Goal: Transaction & Acquisition: Book appointment/travel/reservation

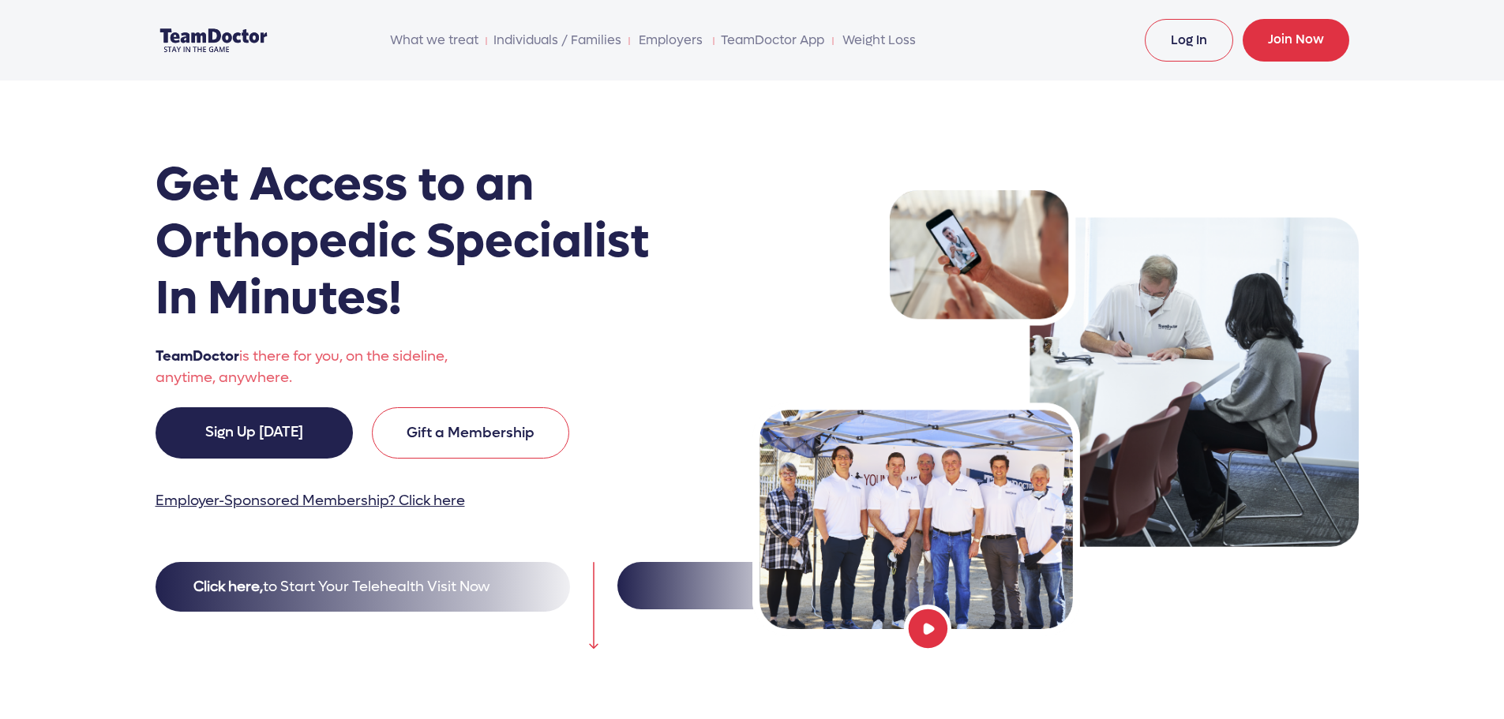
click at [1195, 44] on link "Log In" at bounding box center [1189, 40] width 88 height 43
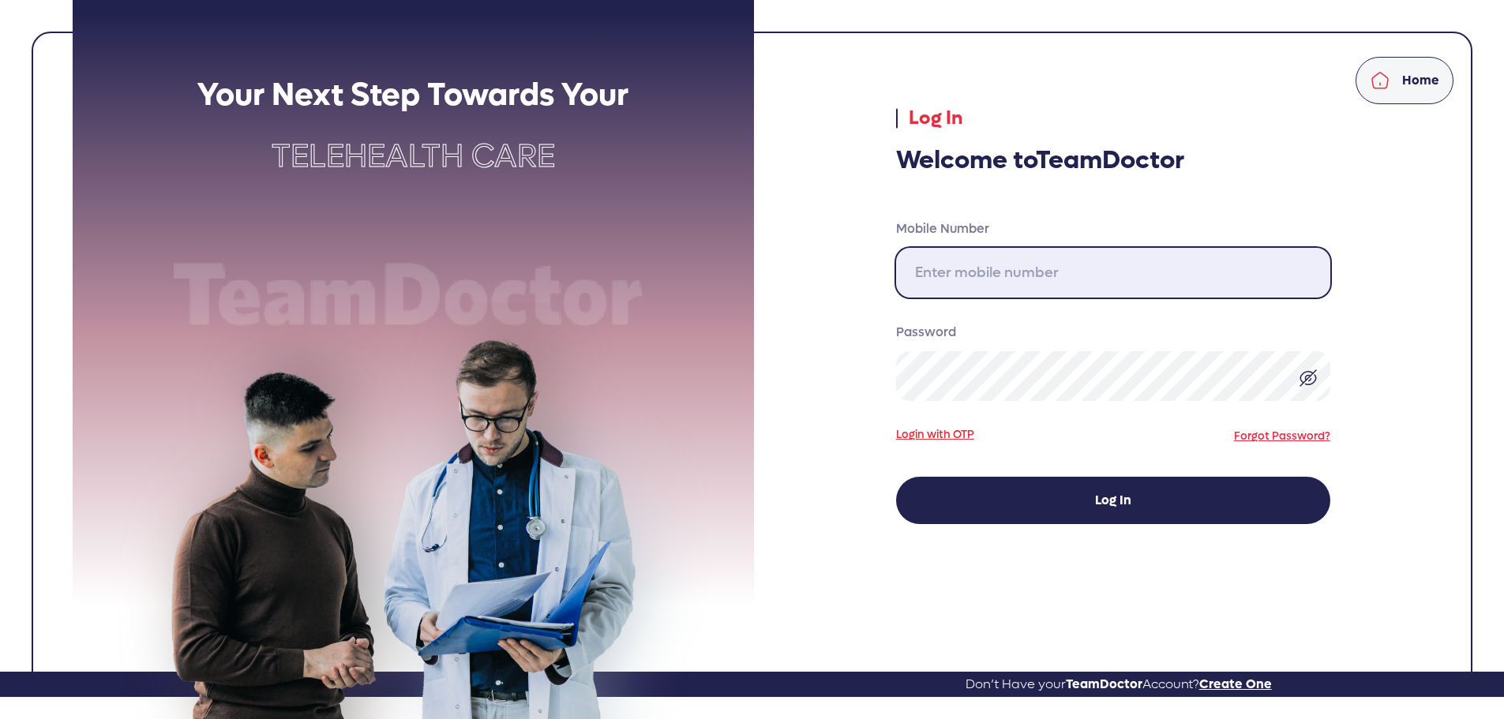
click at [1034, 270] on input "Mobile Number" at bounding box center [1113, 273] width 434 height 50
type input "[PHONE_NUMBER]"
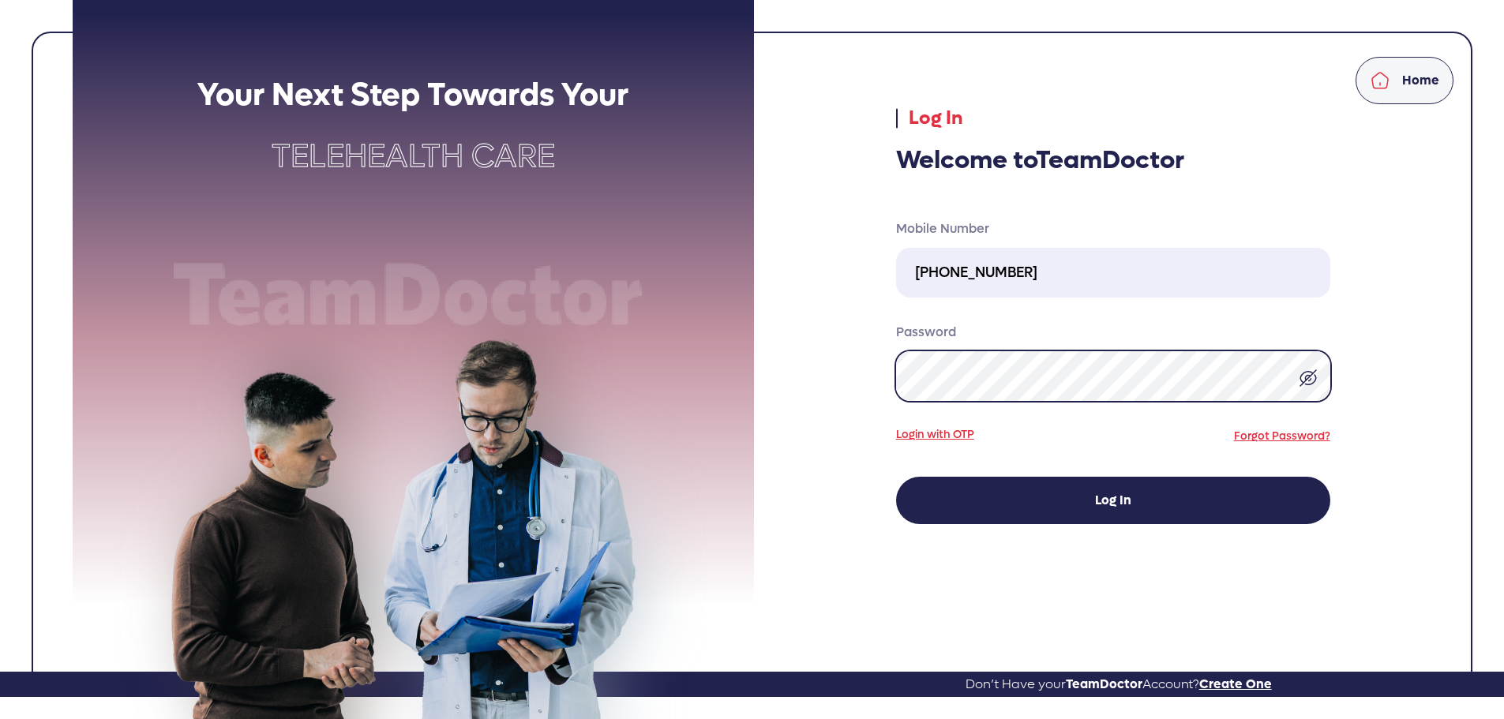
click at [896, 477] on button "Log In" at bounding box center [1113, 500] width 434 height 47
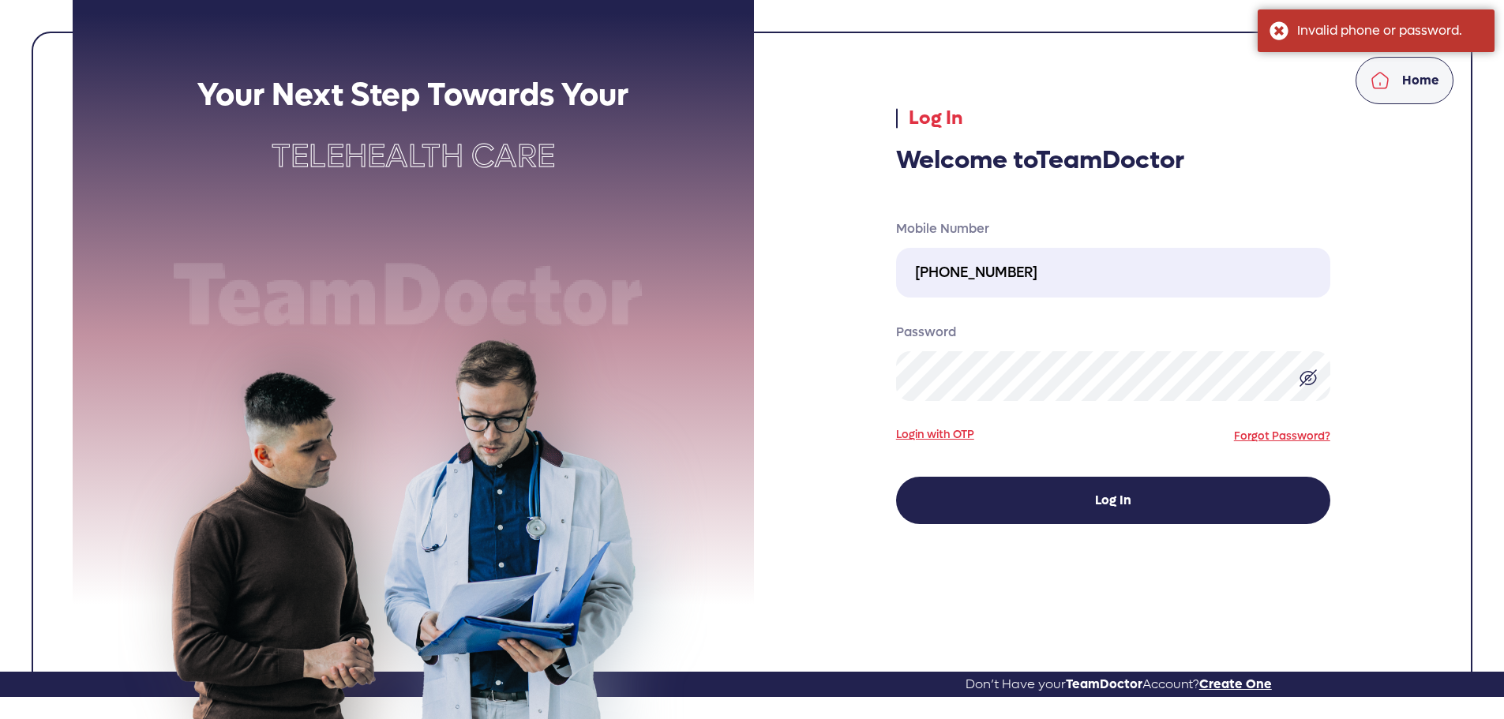
click at [985, 351] on div "Password" at bounding box center [1113, 365] width 434 height 84
click at [896, 477] on button "Log In" at bounding box center [1113, 500] width 434 height 47
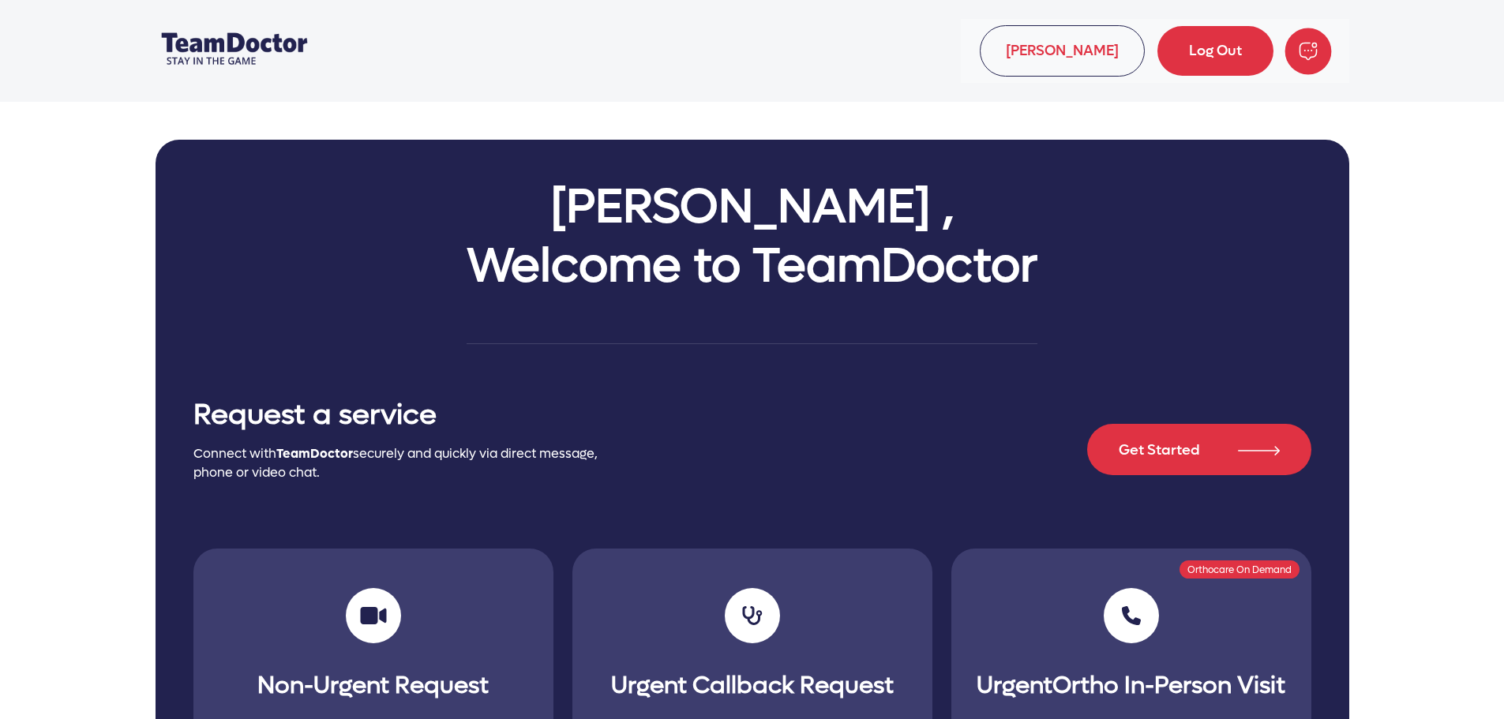
click at [1308, 63] on img "button" at bounding box center [1308, 51] width 47 height 47
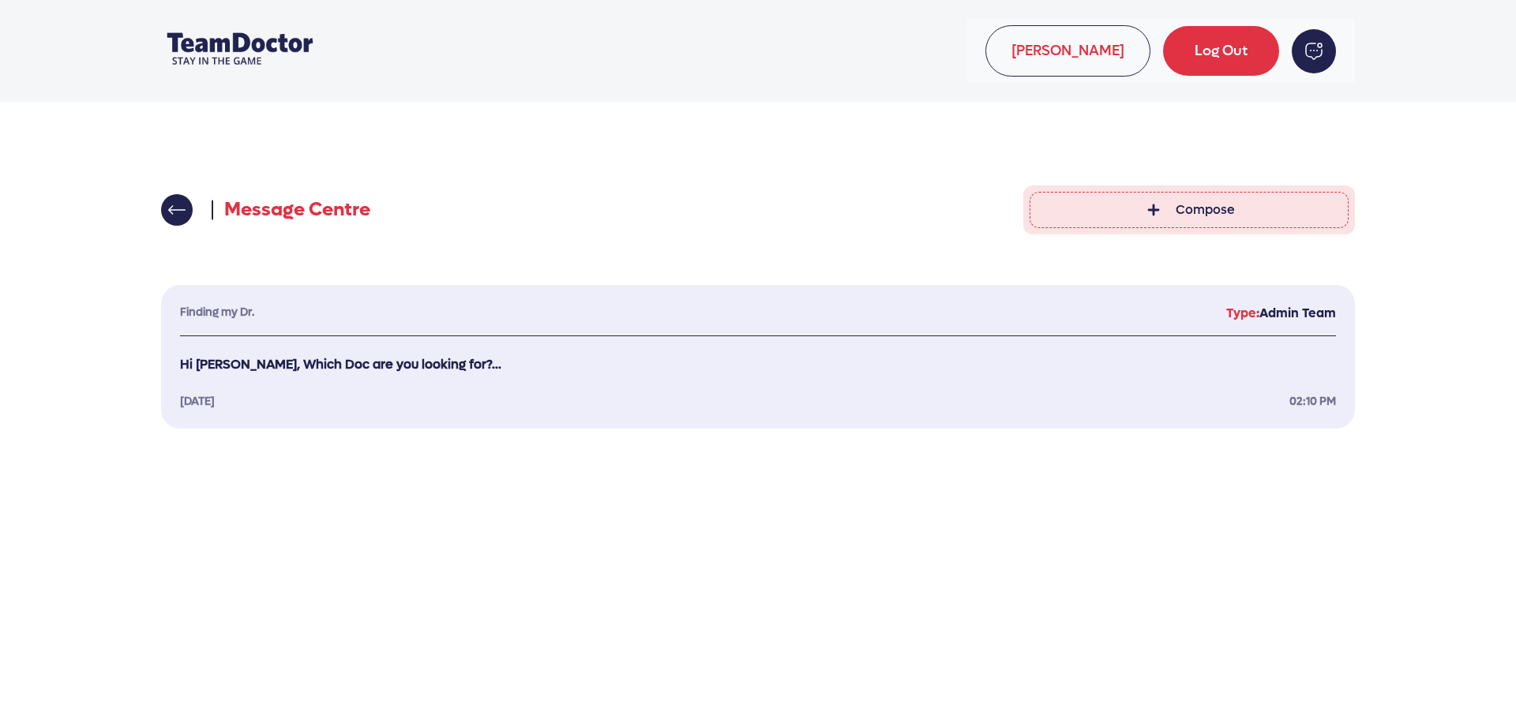
click at [164, 210] on link at bounding box center [177, 210] width 32 height 32
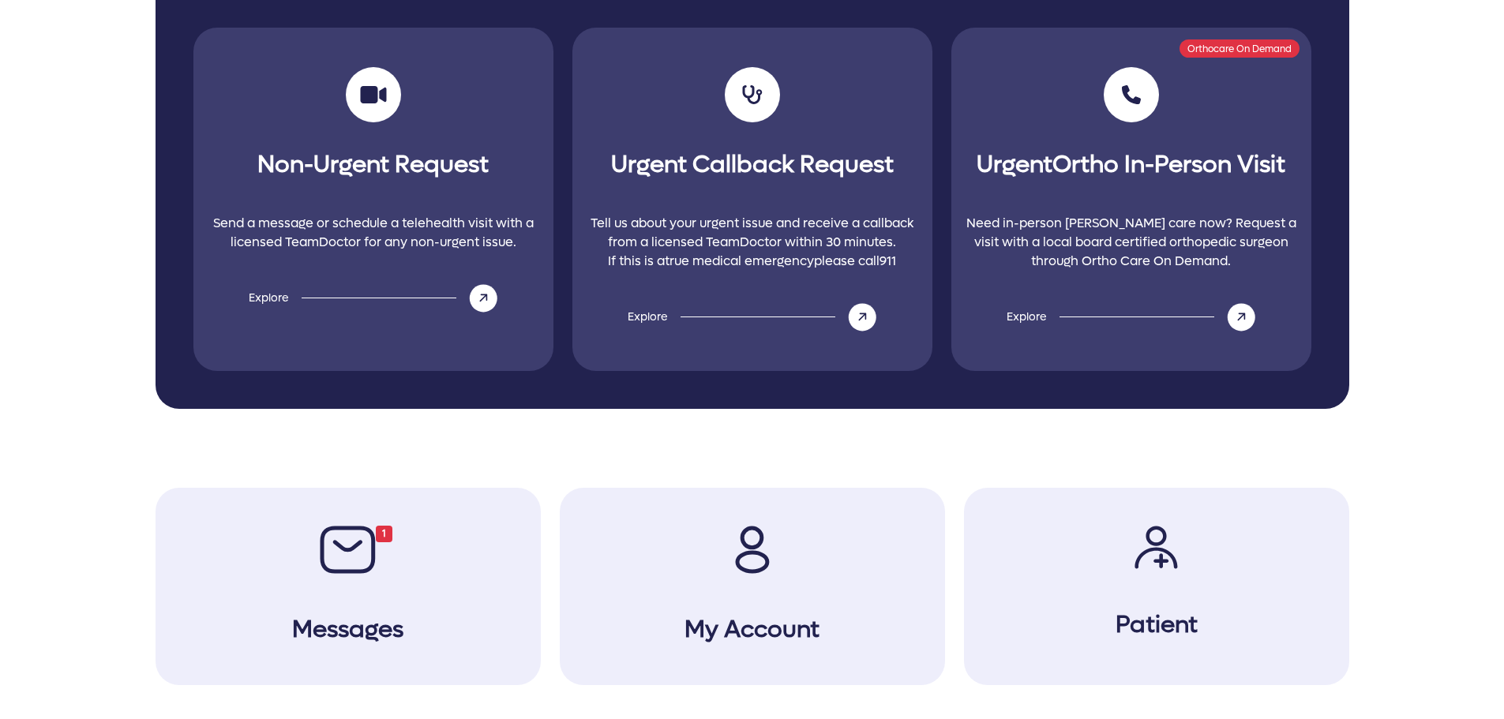
scroll to position [566, 0]
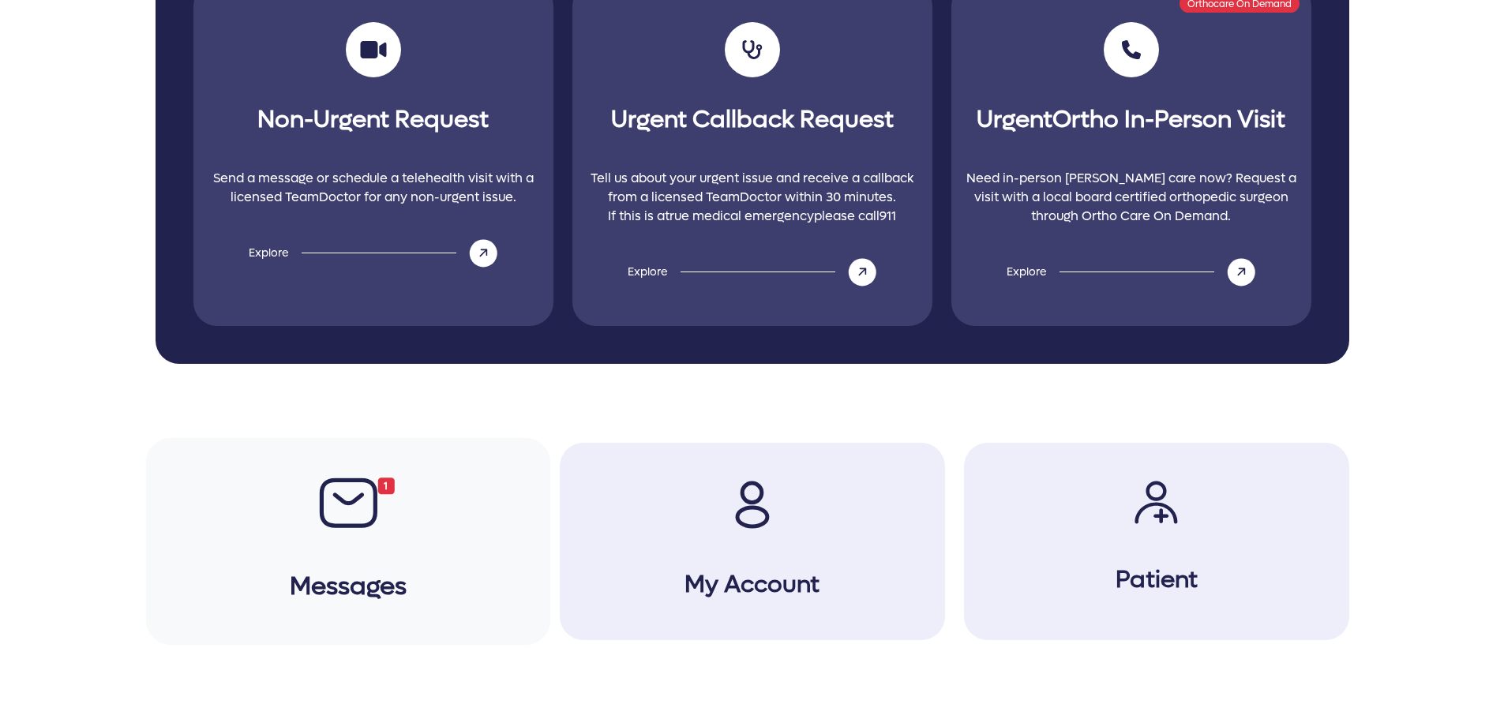
click at [414, 463] on div "1 Messages" at bounding box center [347, 542] width 404 height 208
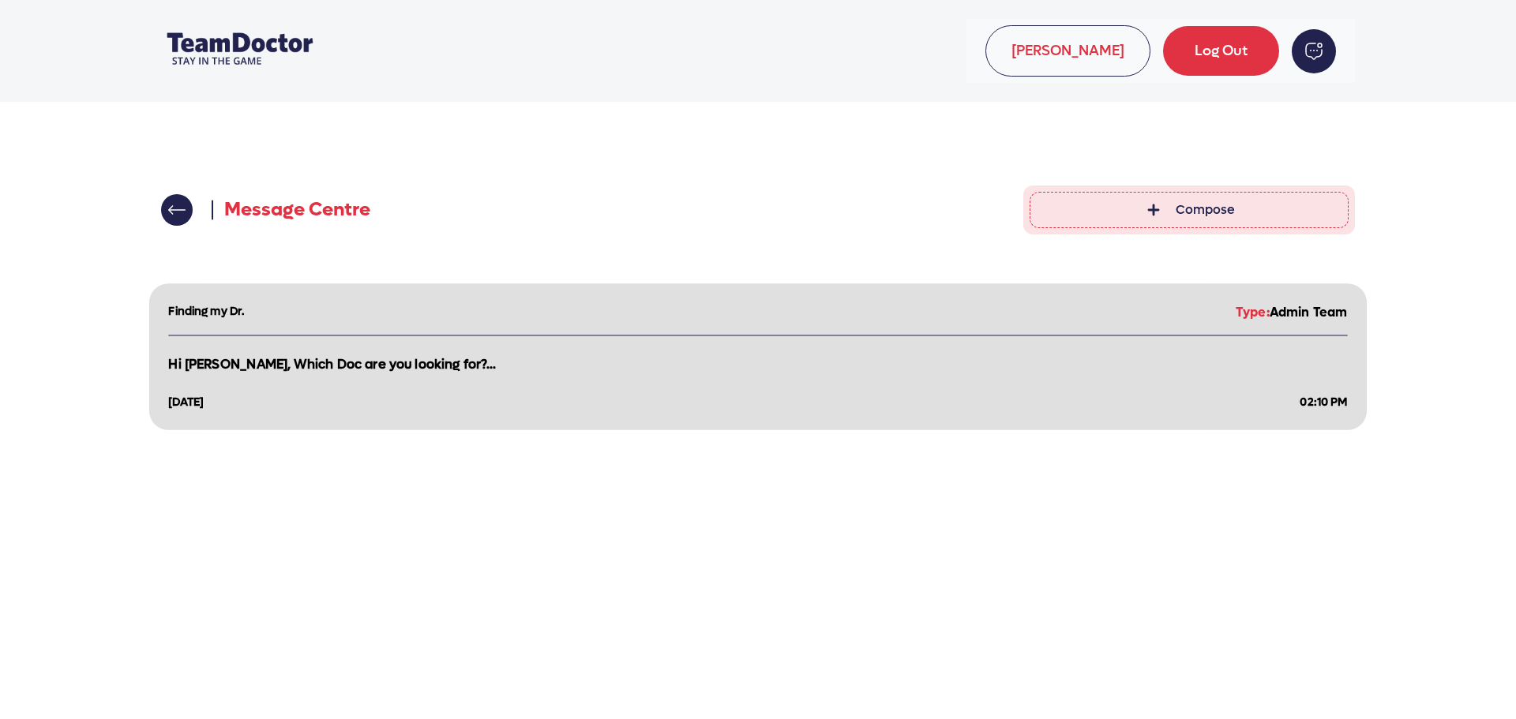
click at [346, 368] on p "Hi Dean, Which Doc are you looking for?..." at bounding box center [757, 364] width 1179 height 58
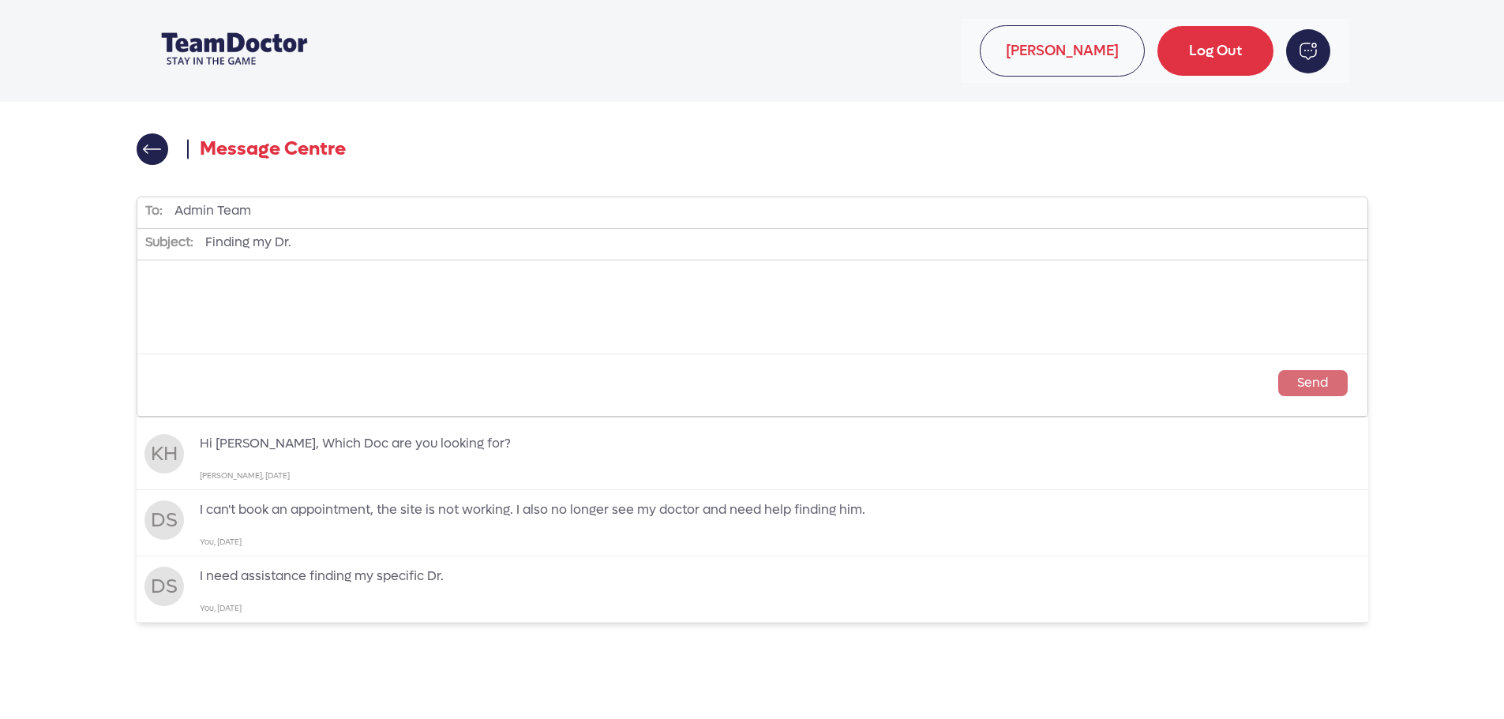
click at [149, 144] on img at bounding box center [152, 148] width 18 height 9
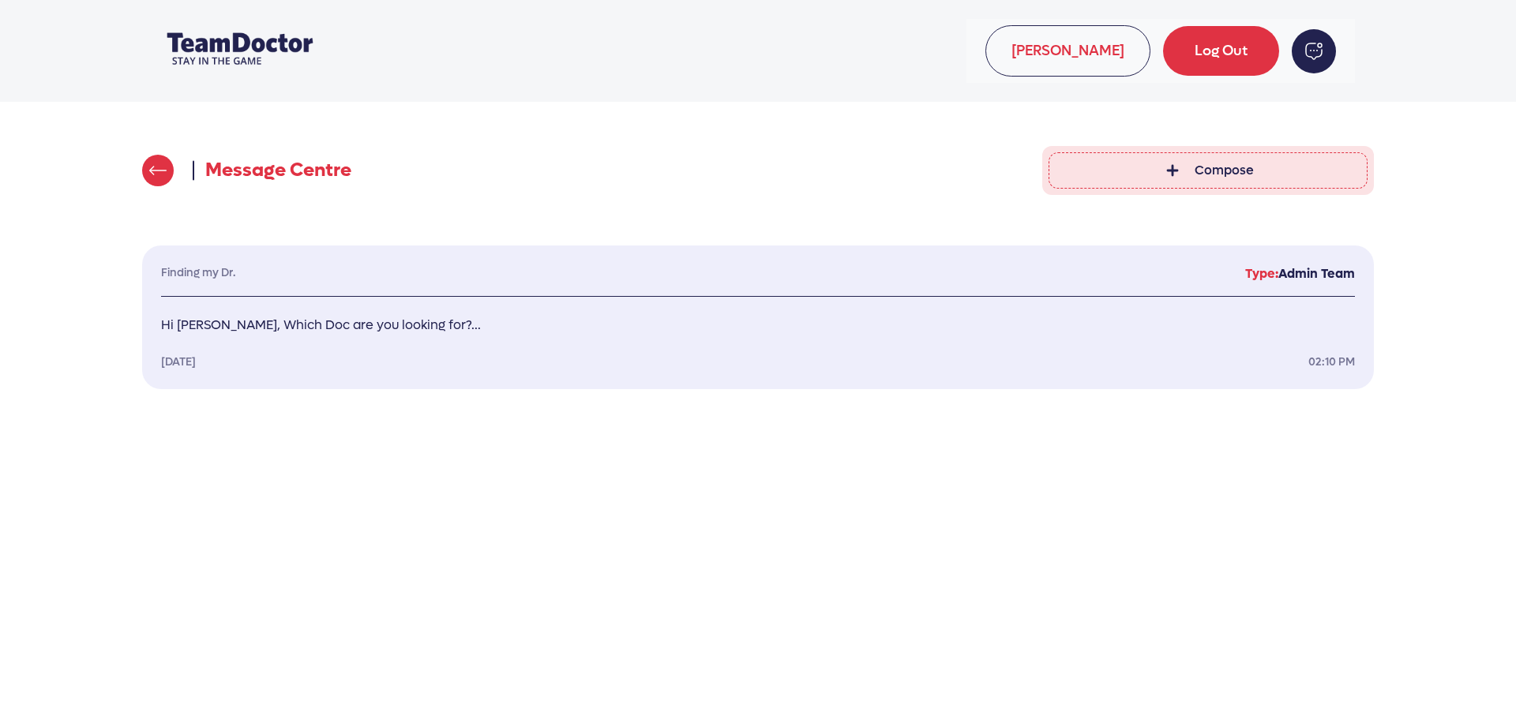
click at [166, 162] on link at bounding box center [158, 171] width 32 height 32
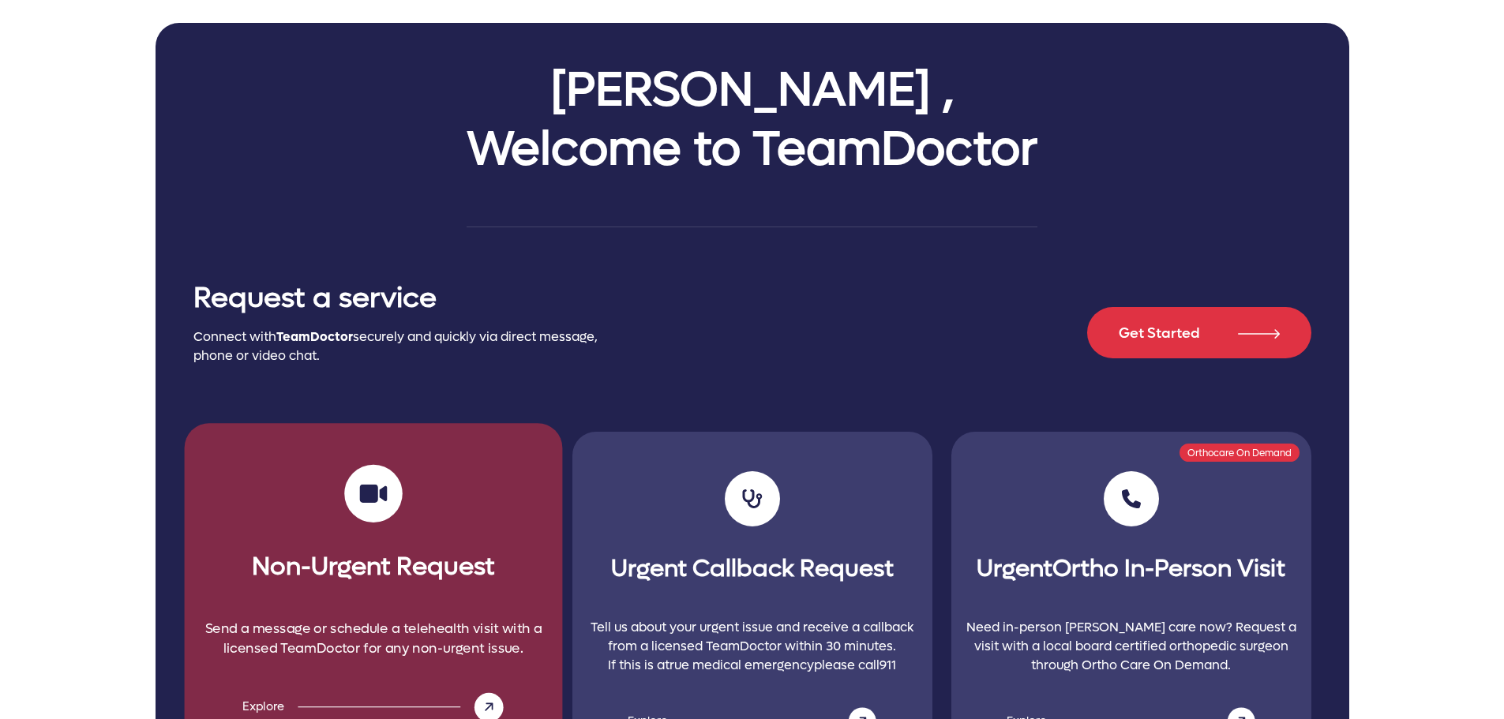
scroll to position [237, 0]
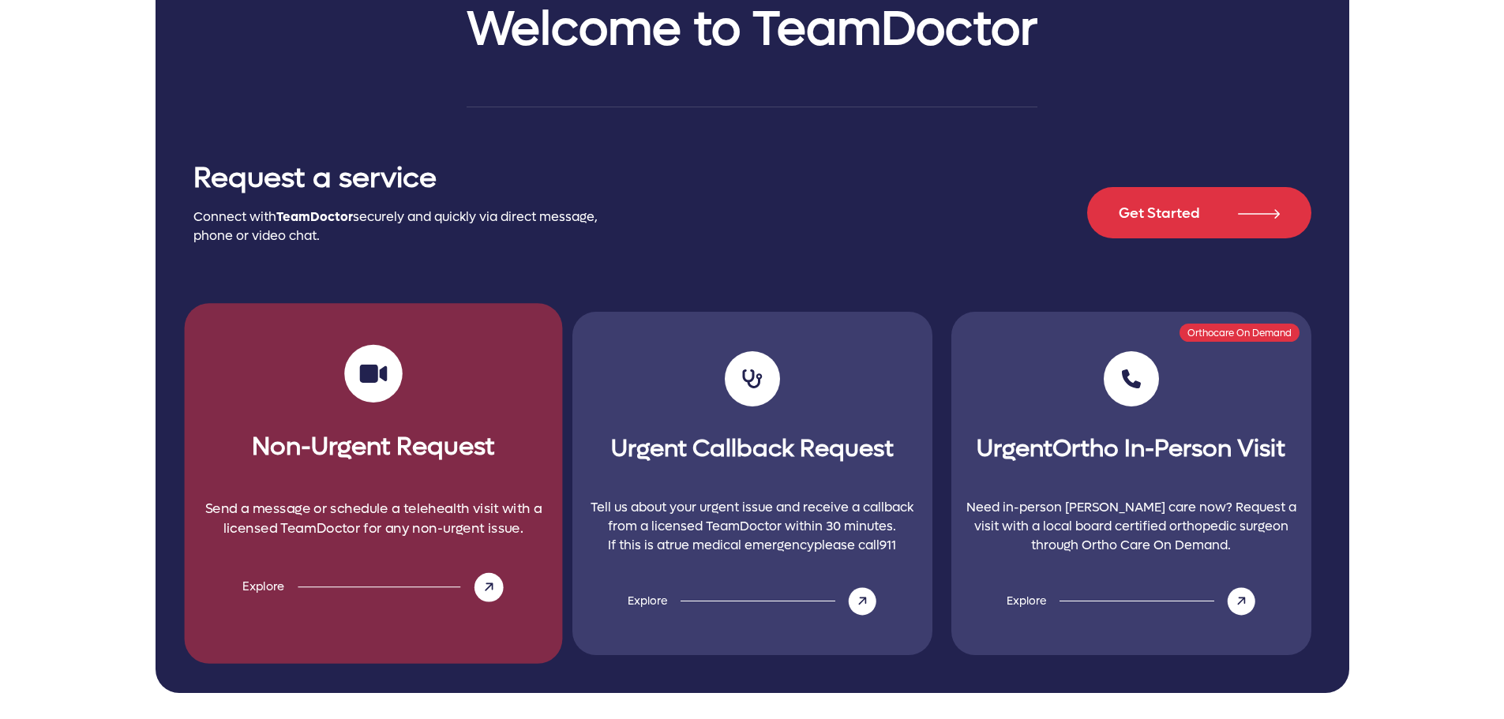
click at [370, 418] on h3 "Non-Urgent Request" at bounding box center [373, 437] width 353 height 57
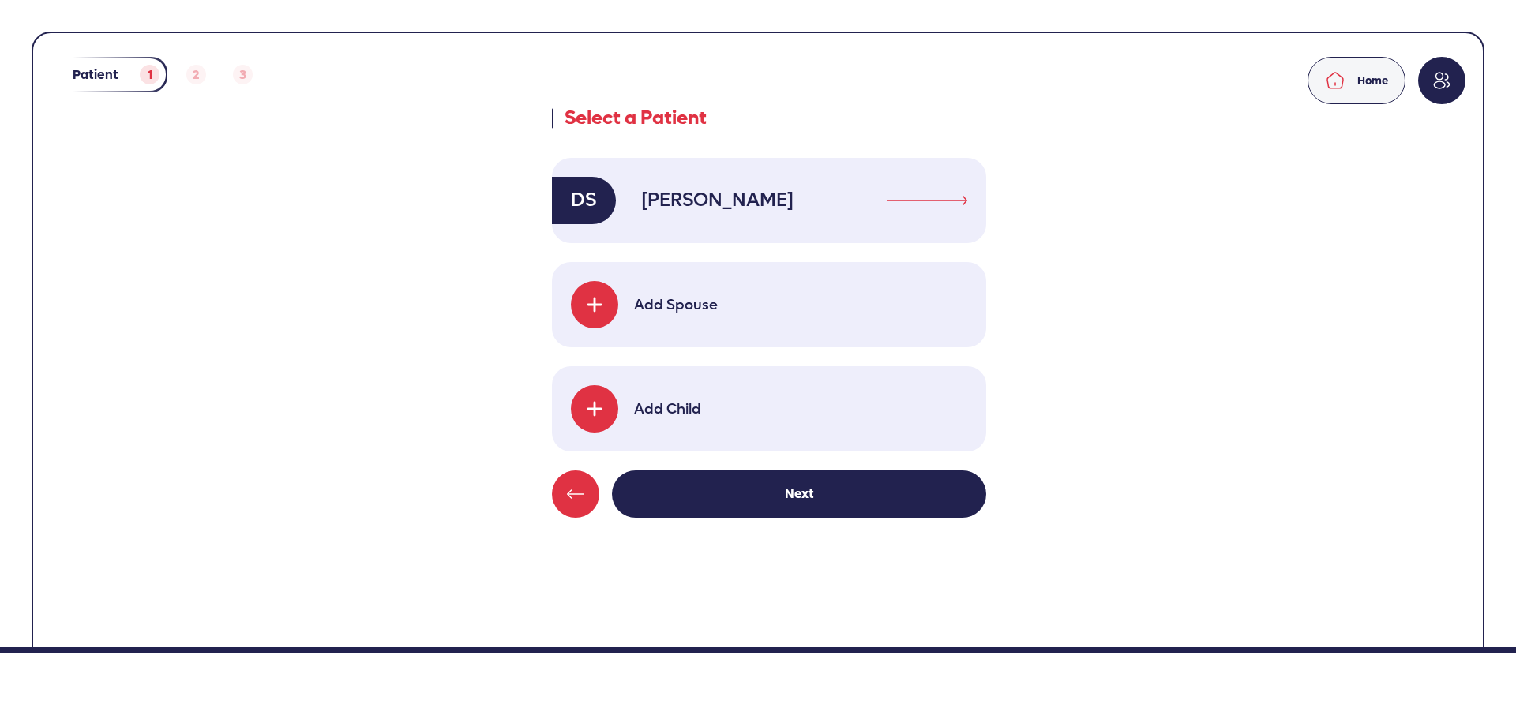
click at [764, 521] on div "Patient Service Review Home Select a Patient DS Dean Shoham Add Spouse Add Chil…" at bounding box center [769, 333] width 1393 height 553
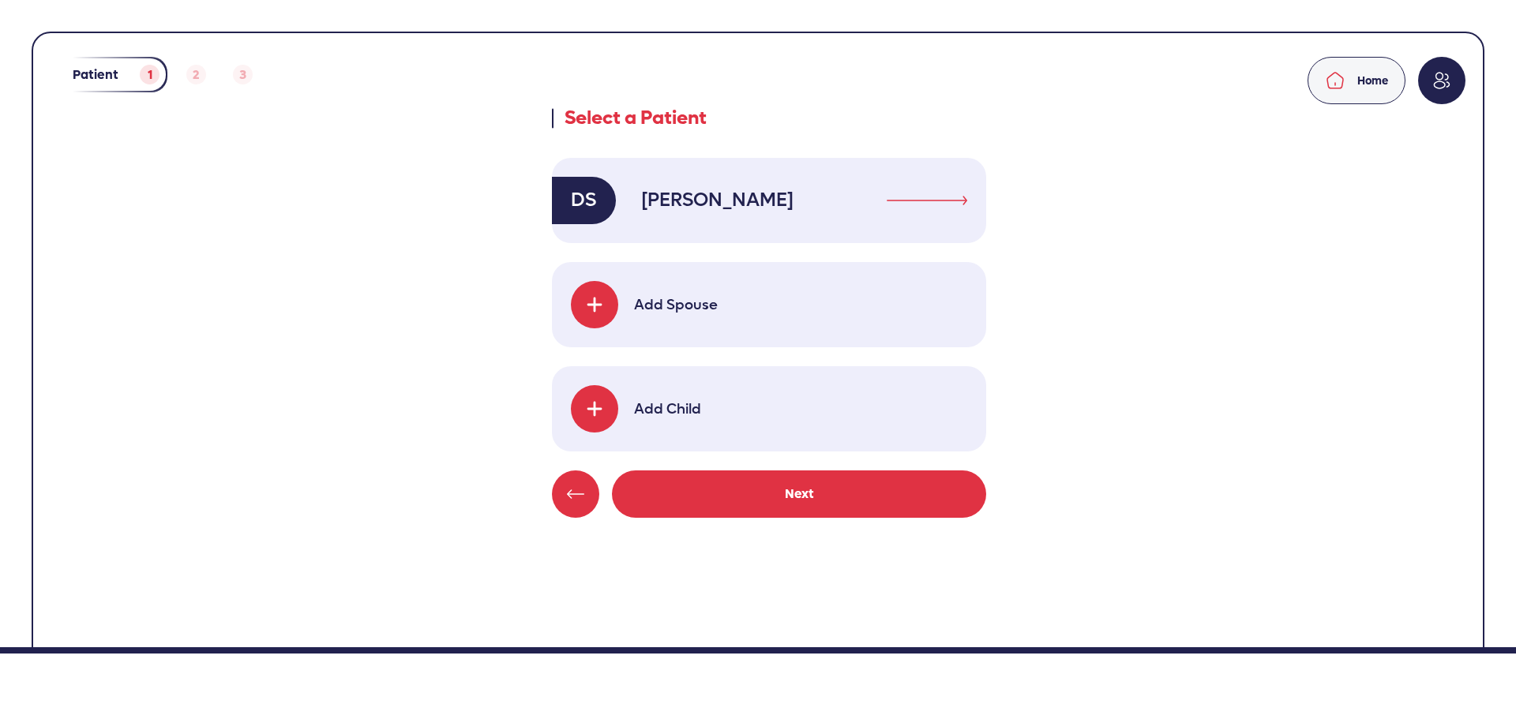
click at [771, 510] on link "Next" at bounding box center [799, 494] width 374 height 47
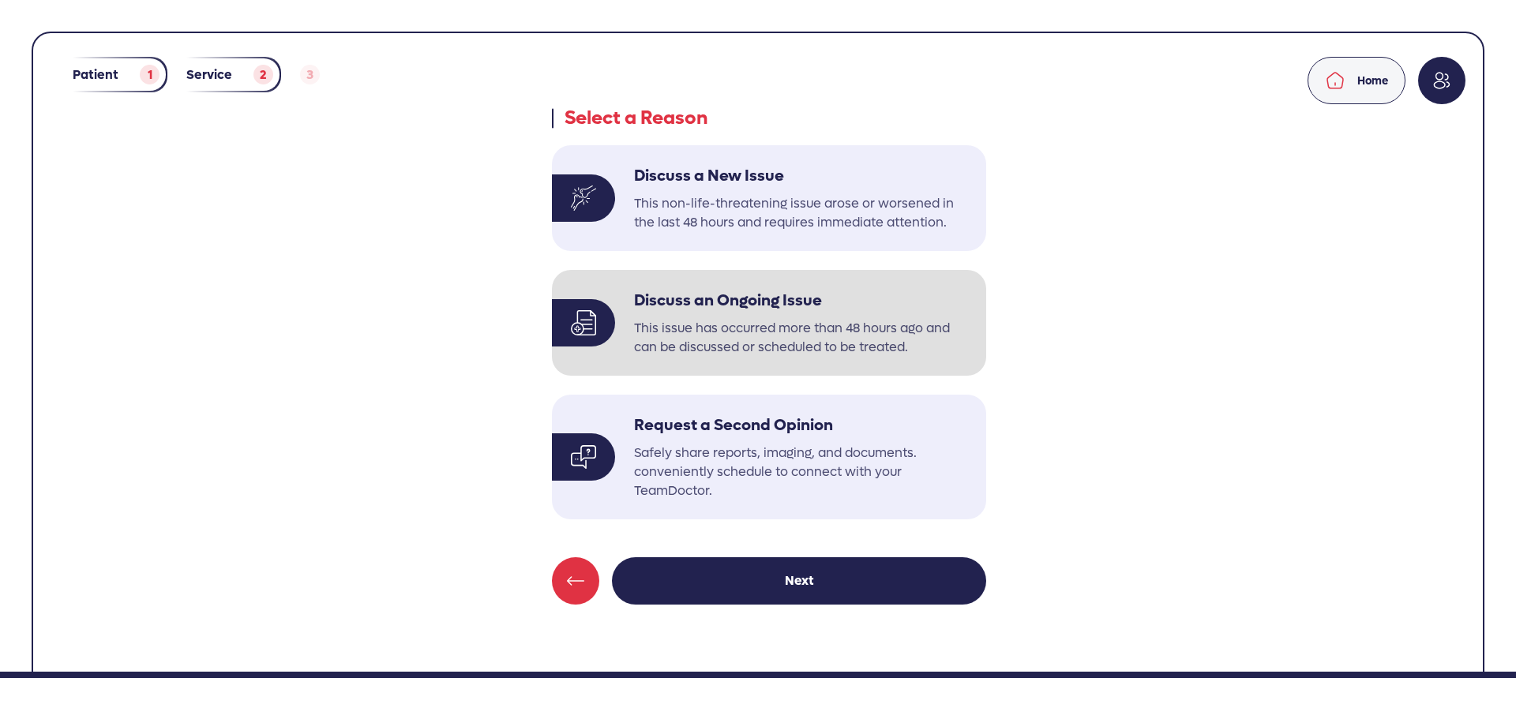
click at [745, 330] on p "This issue has occurred more than 48 hours ago and can be discussed or schedule…" at bounding box center [804, 338] width 340 height 38
click at [552, 270] on input "Discuss an Ongoing Issue This issue has occurred more than 48 hours ago and can…" at bounding box center [551, 269] width 1 height 1
radio input "true"
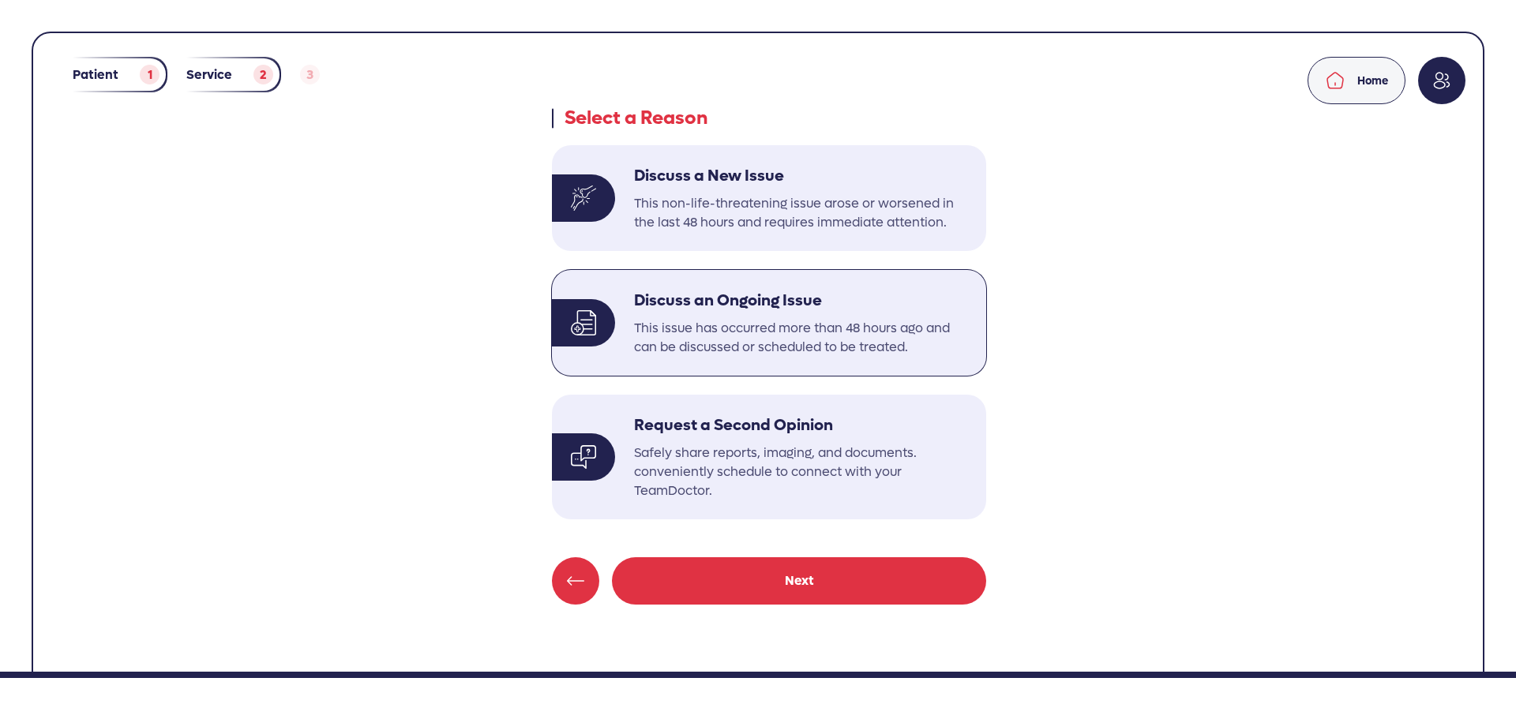
click at [755, 580] on link "Next" at bounding box center [799, 580] width 374 height 47
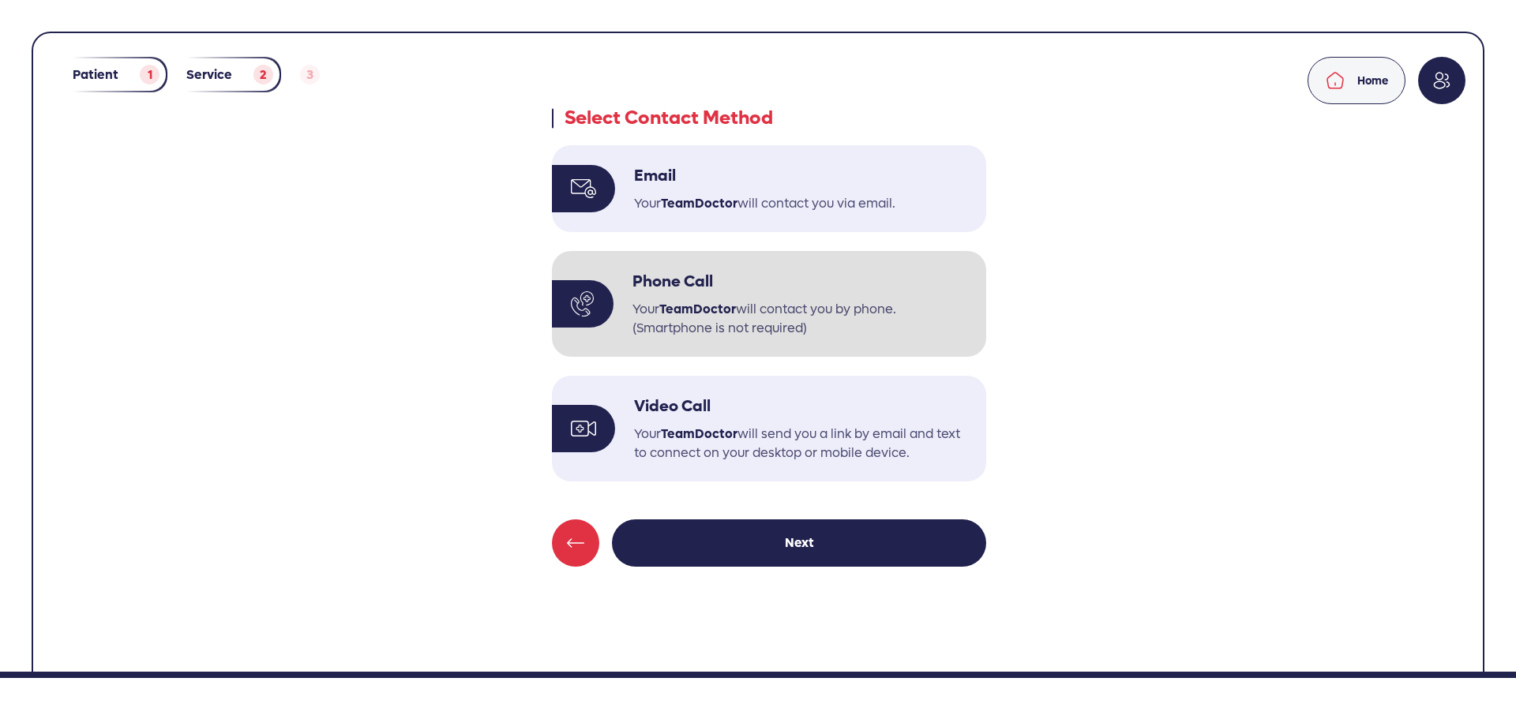
click at [722, 305] on span "TeamDoctor" at bounding box center [697, 309] width 77 height 17
click at [552, 251] on input "Phone Call Your TeamDoctor will contact you by phone. (Smartphone is not requir…" at bounding box center [551, 250] width 1 height 1
radio input "true"
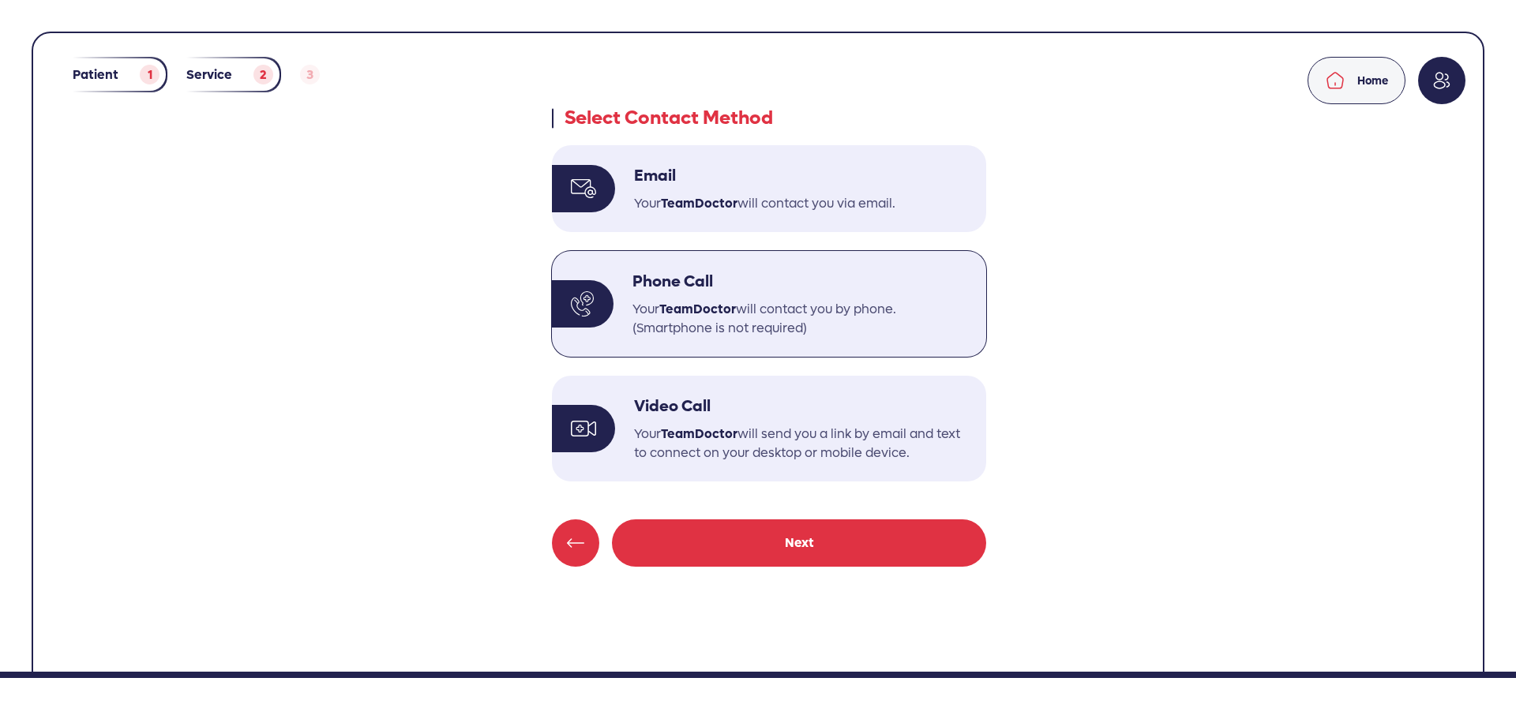
click at [771, 552] on link "Next" at bounding box center [799, 543] width 374 height 47
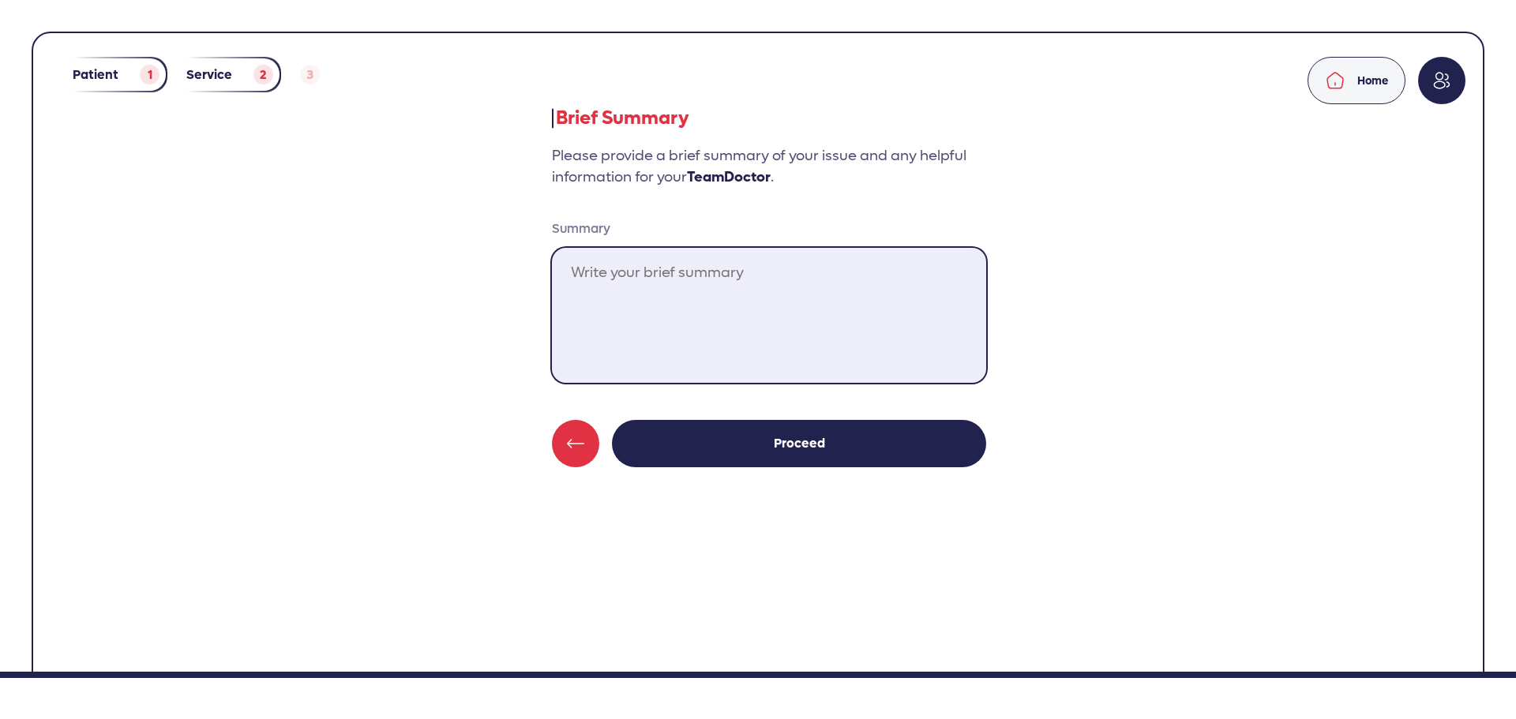
click at [715, 309] on textarea "Summary" at bounding box center [769, 315] width 434 height 135
type textarea "B"
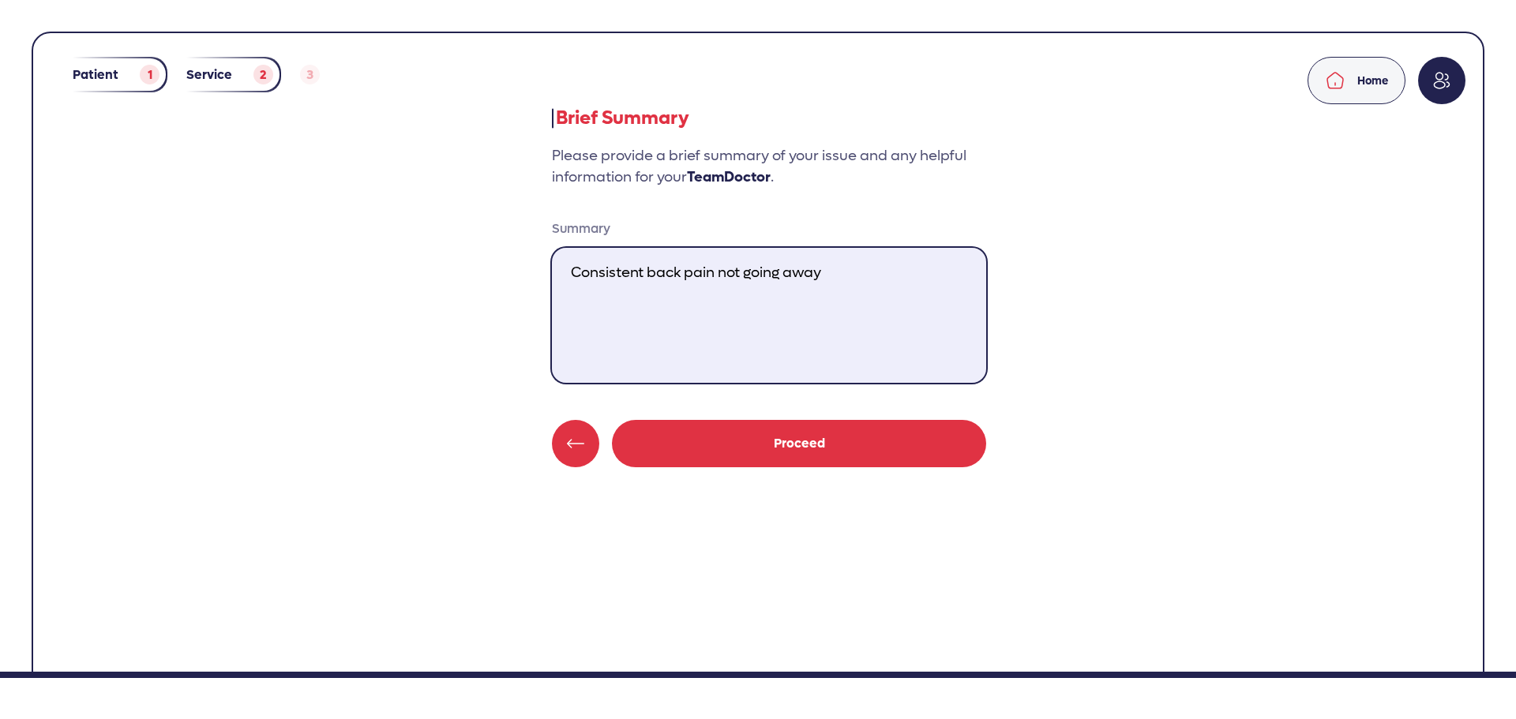
type textarea "Consistent back pain not going away"
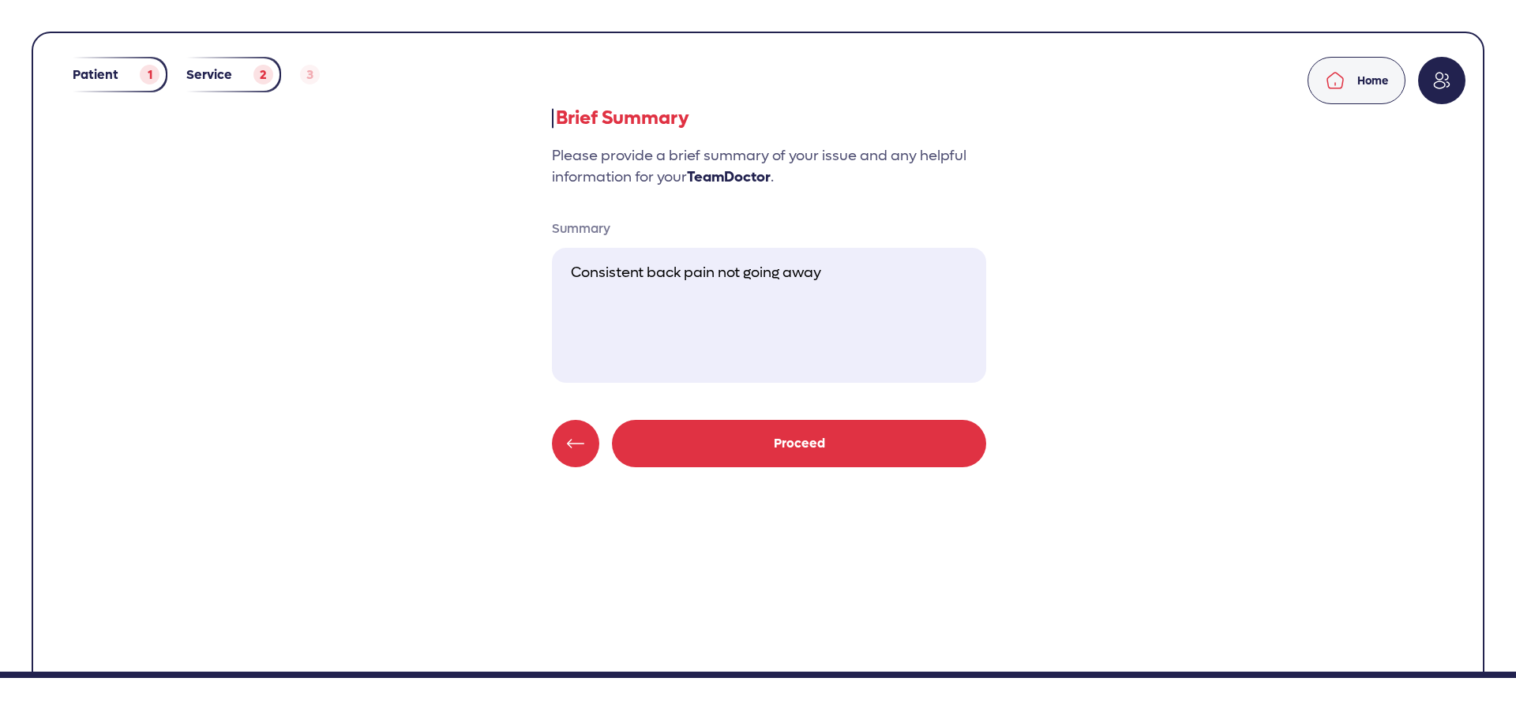
click at [820, 451] on link "Proceed" at bounding box center [799, 443] width 374 height 47
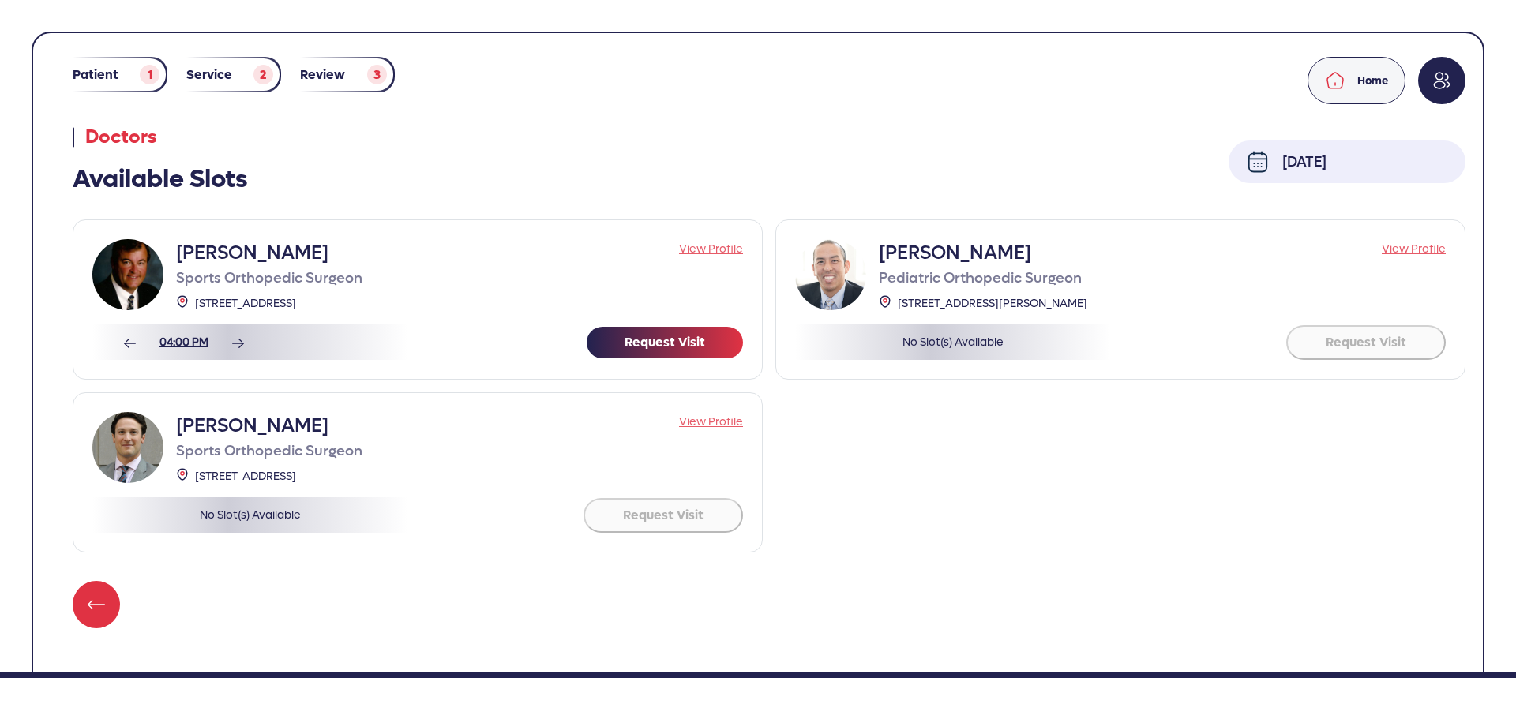
click at [1259, 157] on img "text" at bounding box center [1258, 162] width 24 height 24
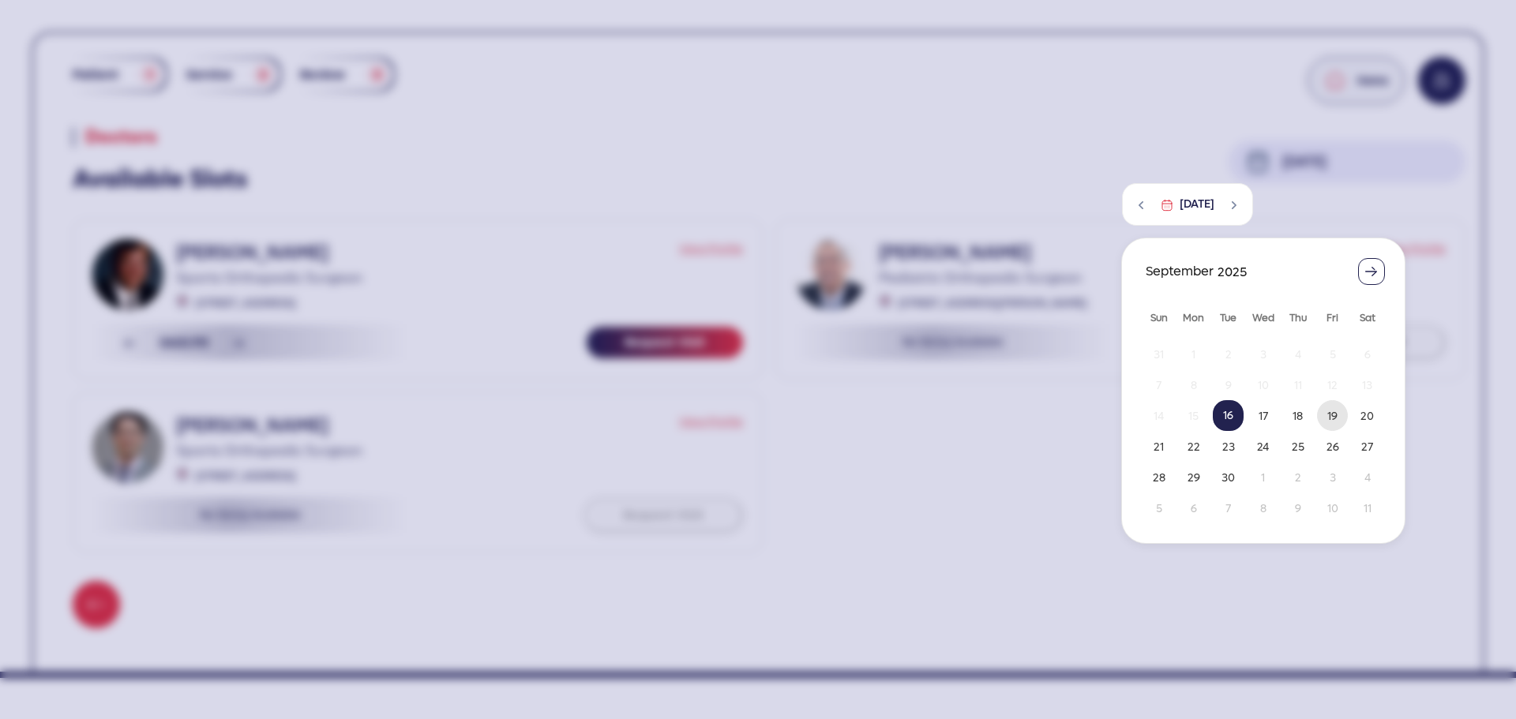
click at [1334, 415] on span "19" at bounding box center [1332, 415] width 31 height 31
type button "2025-09-19"
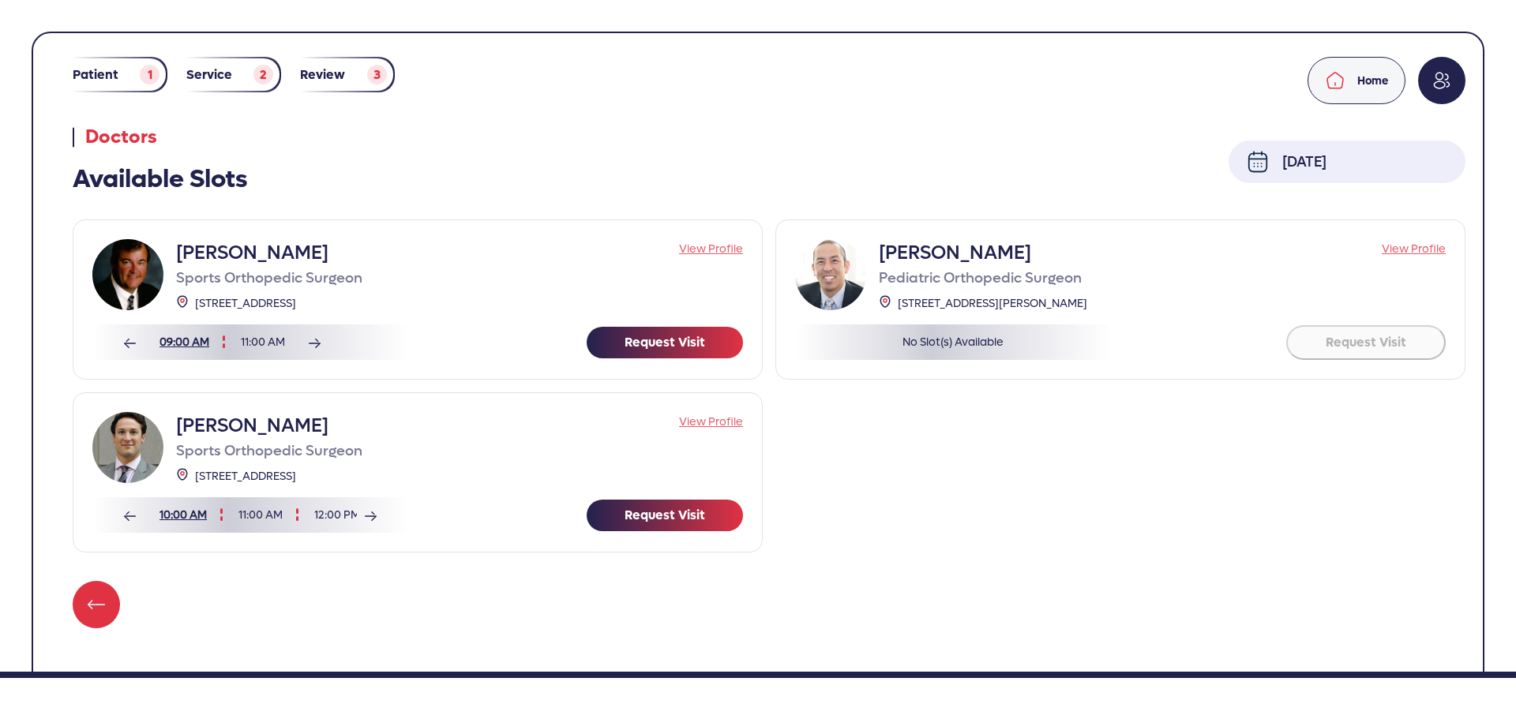
click at [1268, 162] on img "text" at bounding box center [1258, 162] width 24 height 24
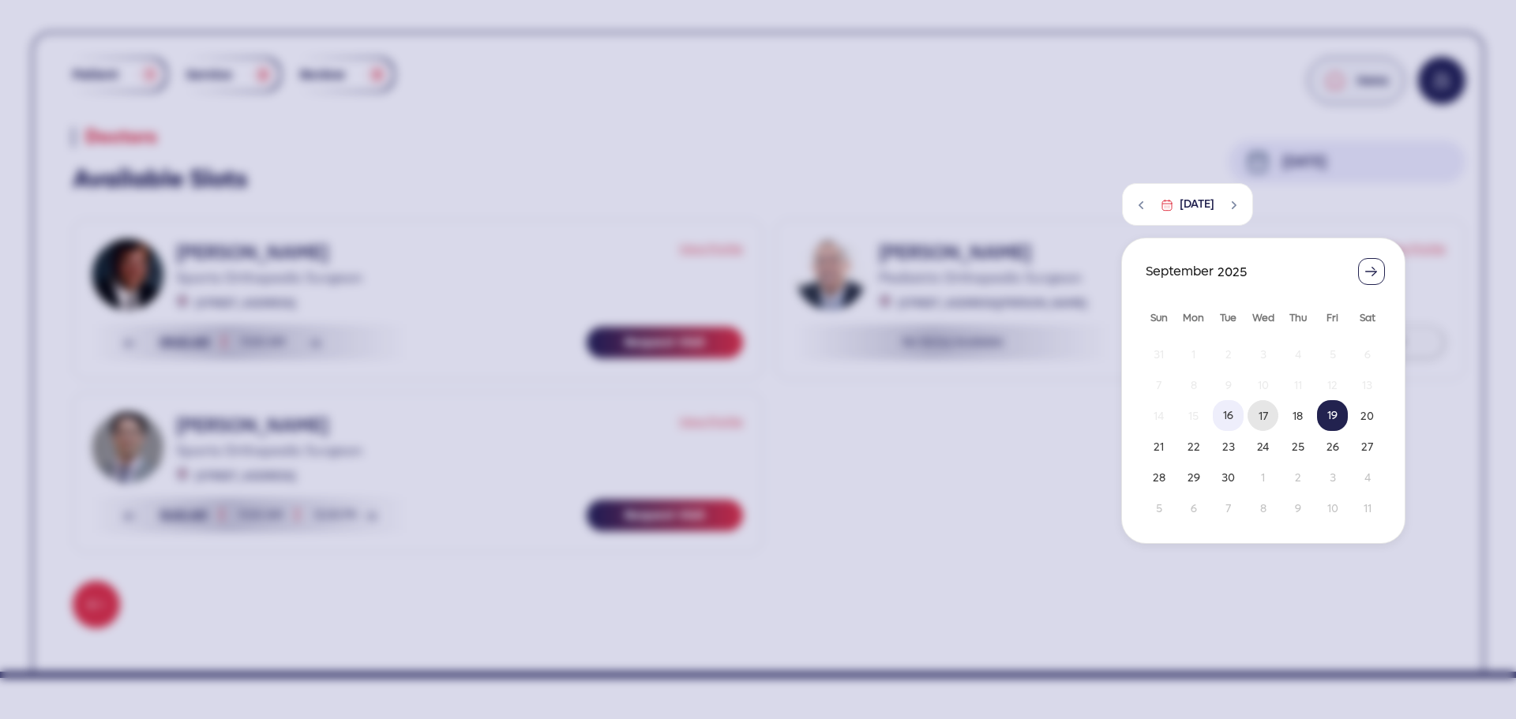
click at [1270, 411] on span "17" at bounding box center [1263, 415] width 31 height 31
type button "2025-09-17"
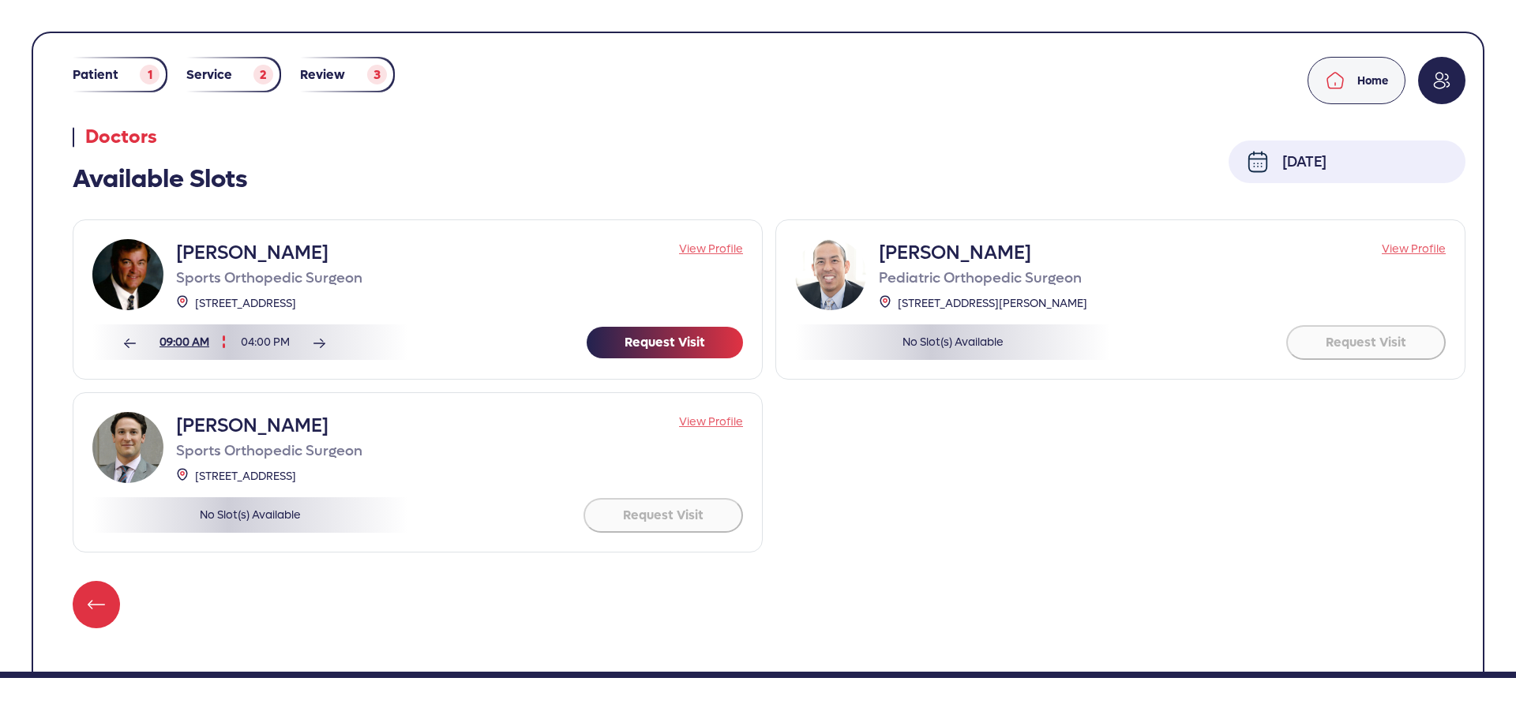
click at [182, 340] on li "09:00 AM" at bounding box center [184, 342] width 81 height 17
click at [686, 338] on button "Request Visit" at bounding box center [665, 343] width 156 height 32
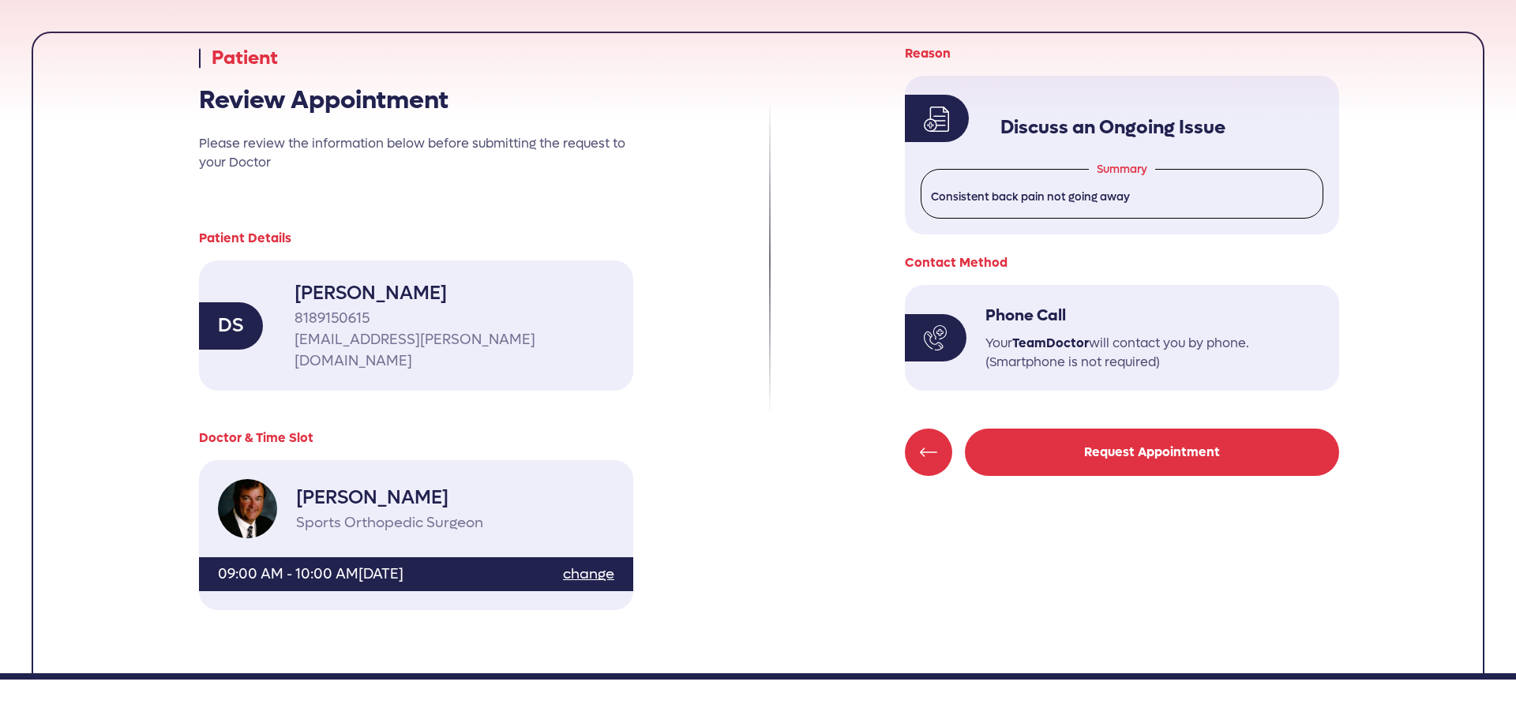
click at [1095, 452] on button "Request Appointment" at bounding box center [1152, 452] width 374 height 47
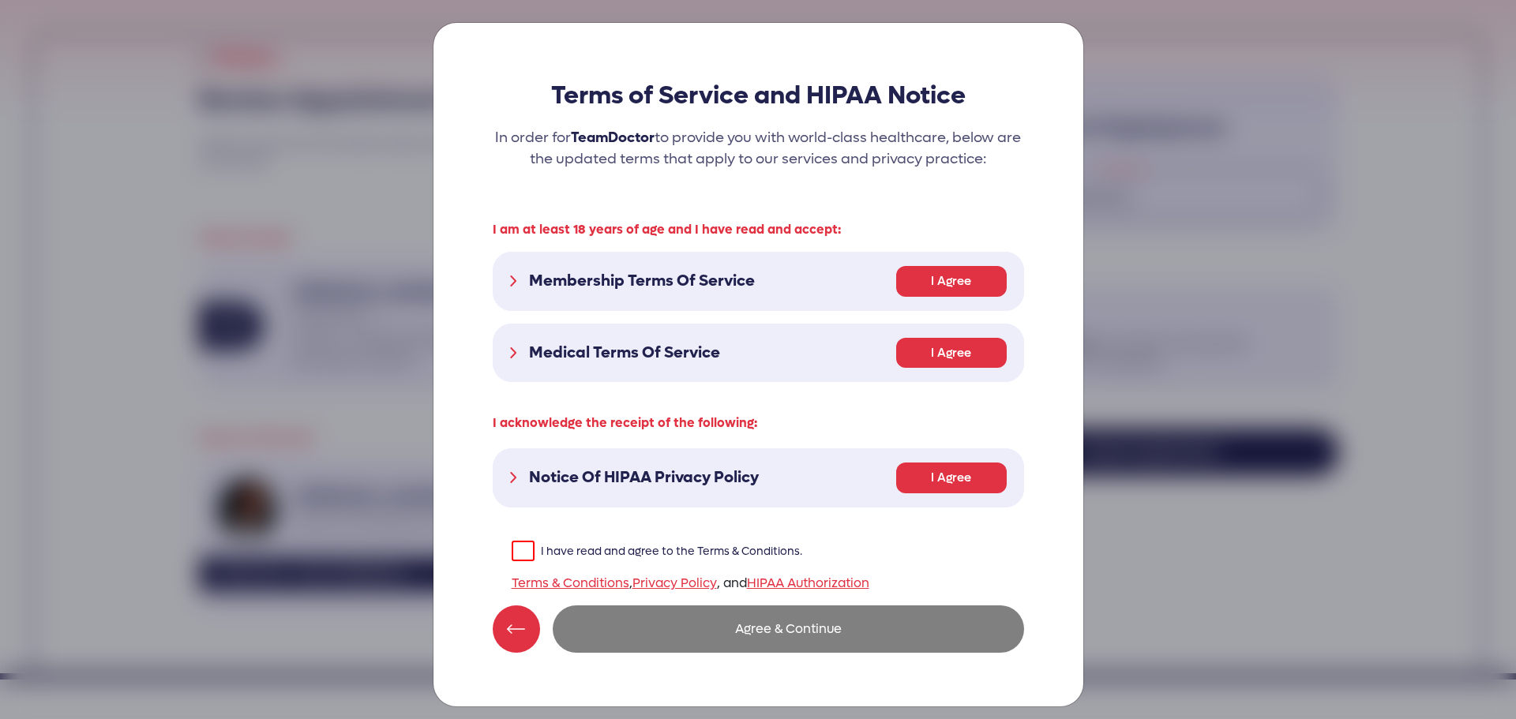
click at [527, 549] on label "I have read and agree to the Terms & Conditions." at bounding box center [657, 551] width 291 height 21
click at [0, 0] on input "I have read and agree to the Terms & Conditions." at bounding box center [0, 0] width 0 height 0
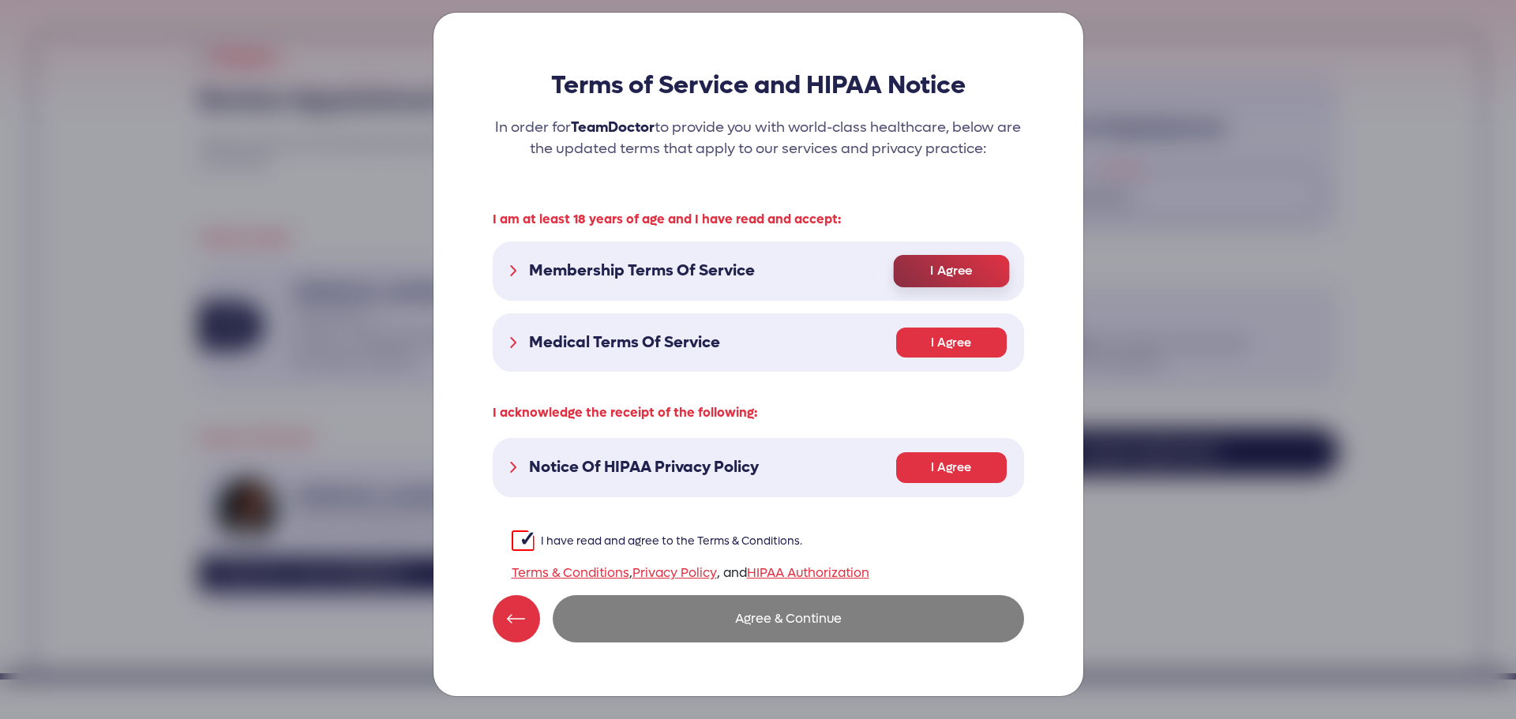
click at [964, 268] on span "I Agree" at bounding box center [951, 271] width 116 height 32
drag, startPoint x: 918, startPoint y: 333, endPoint x: 926, endPoint y: 351, distance: 19.4
click at [918, 333] on span "I Agree" at bounding box center [951, 343] width 116 height 32
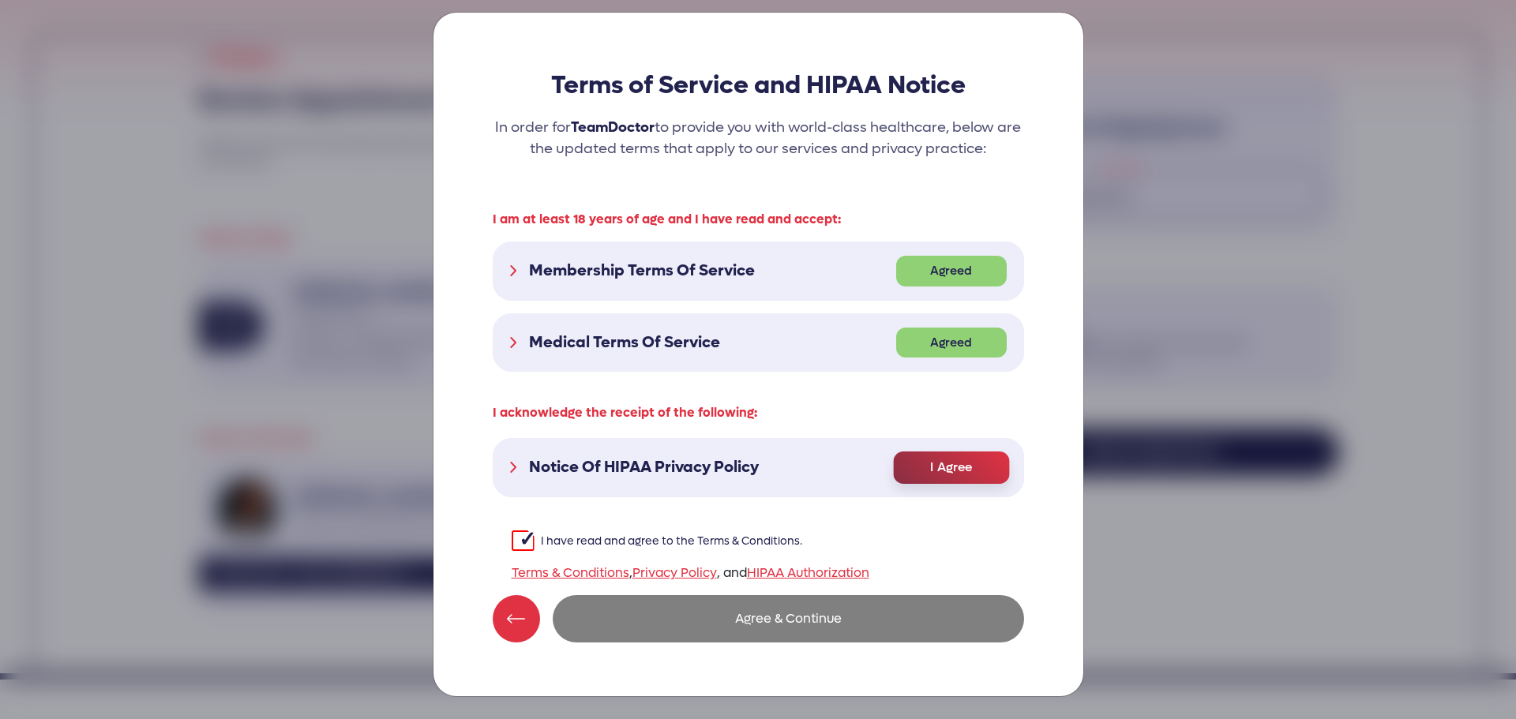
click at [953, 463] on span "I Agree" at bounding box center [951, 468] width 116 height 32
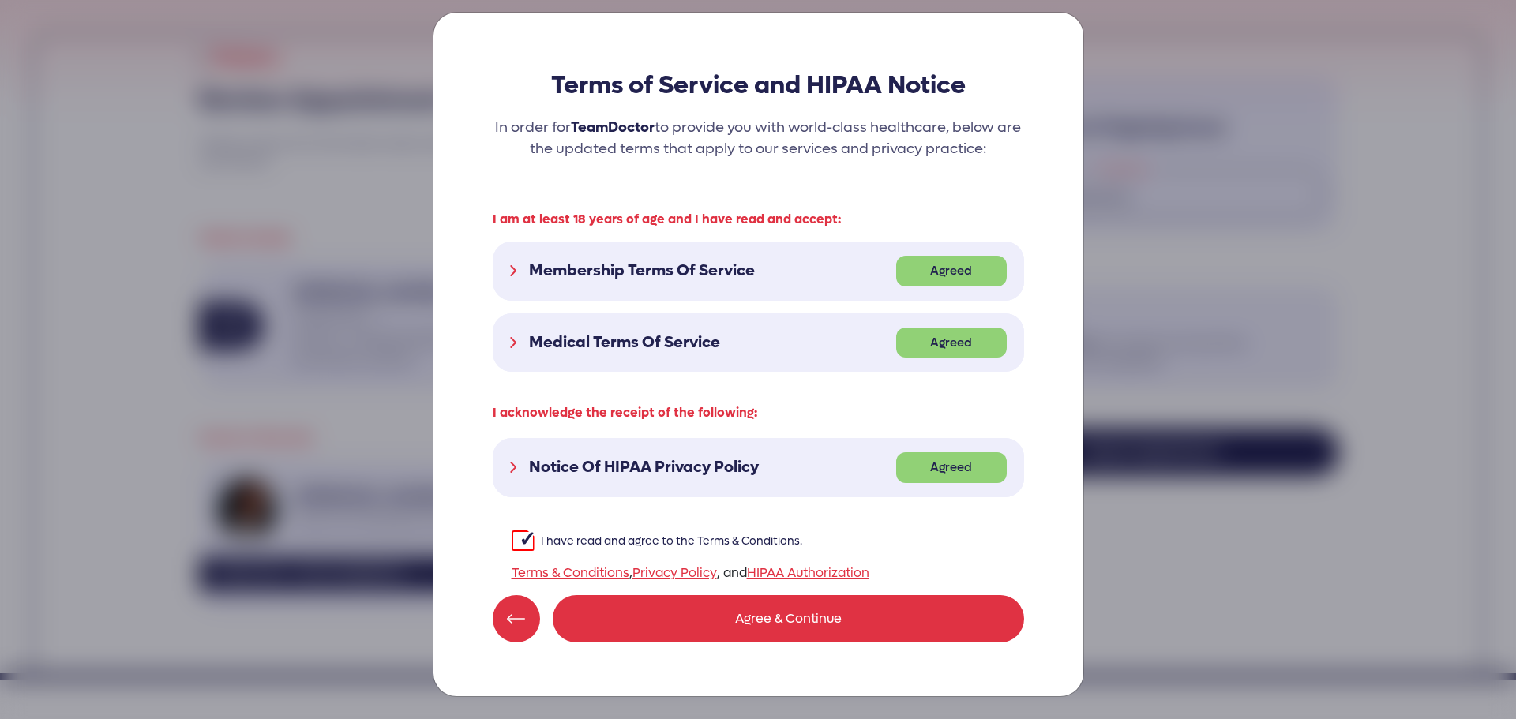
click at [748, 616] on button "Agree & Continue" at bounding box center [788, 618] width 471 height 47
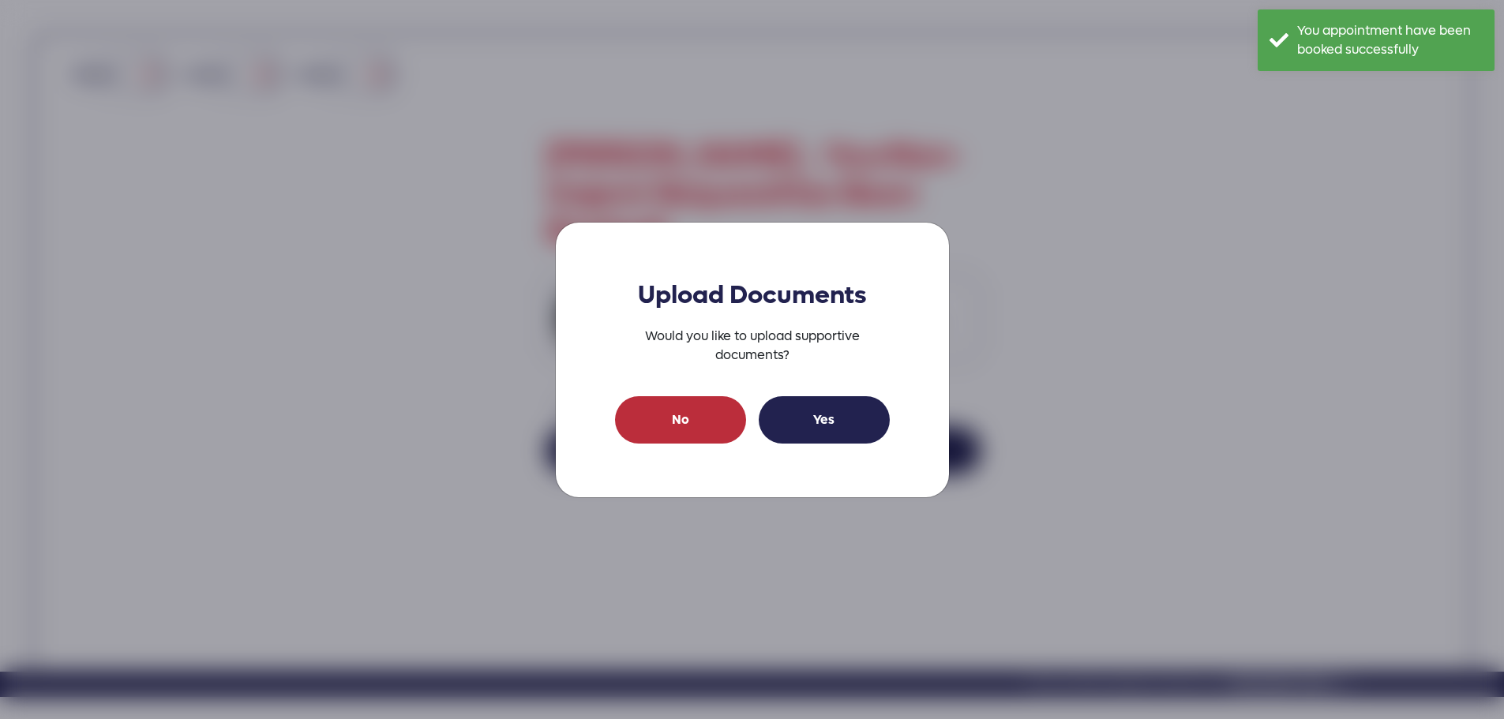
click at [681, 428] on link "No" at bounding box center [680, 419] width 131 height 47
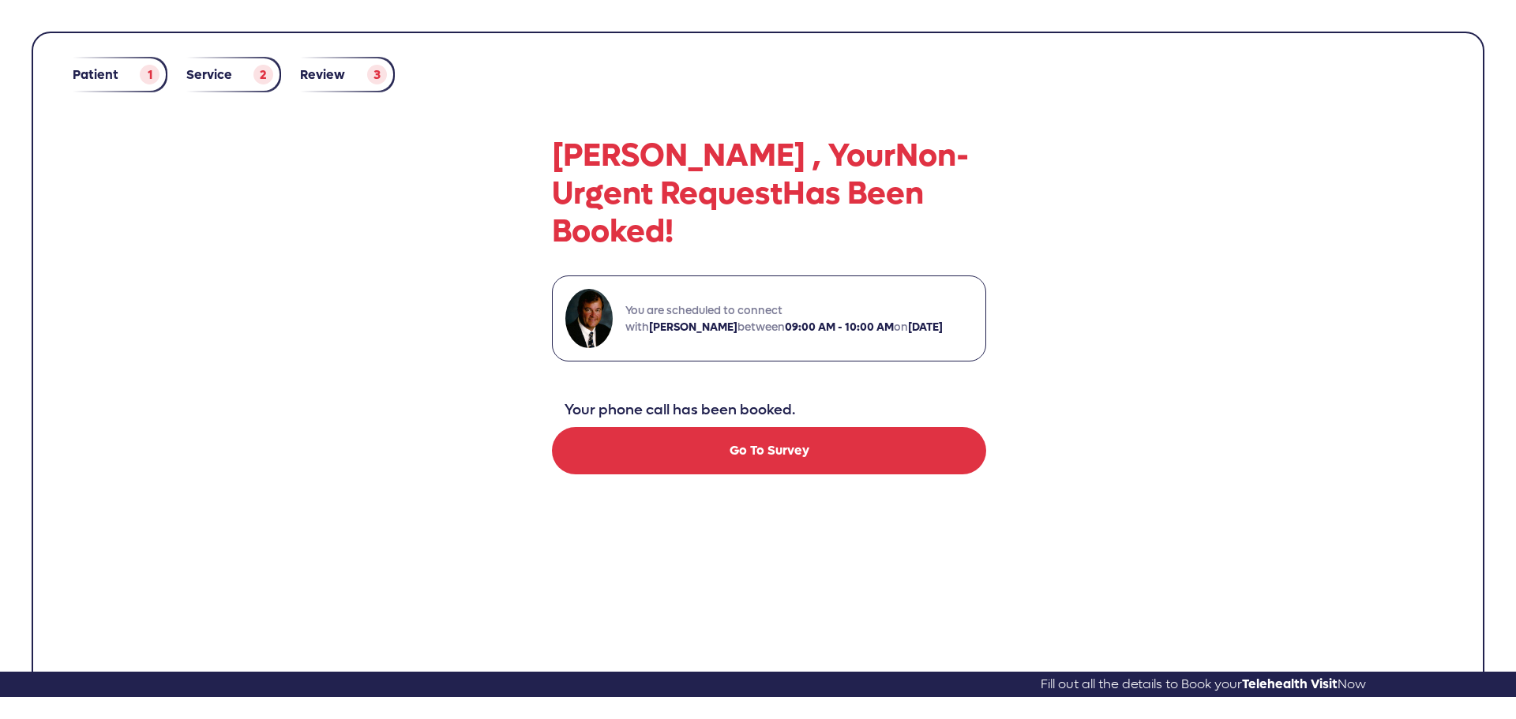
click at [761, 427] on button "Go To Survey" at bounding box center [769, 450] width 434 height 47
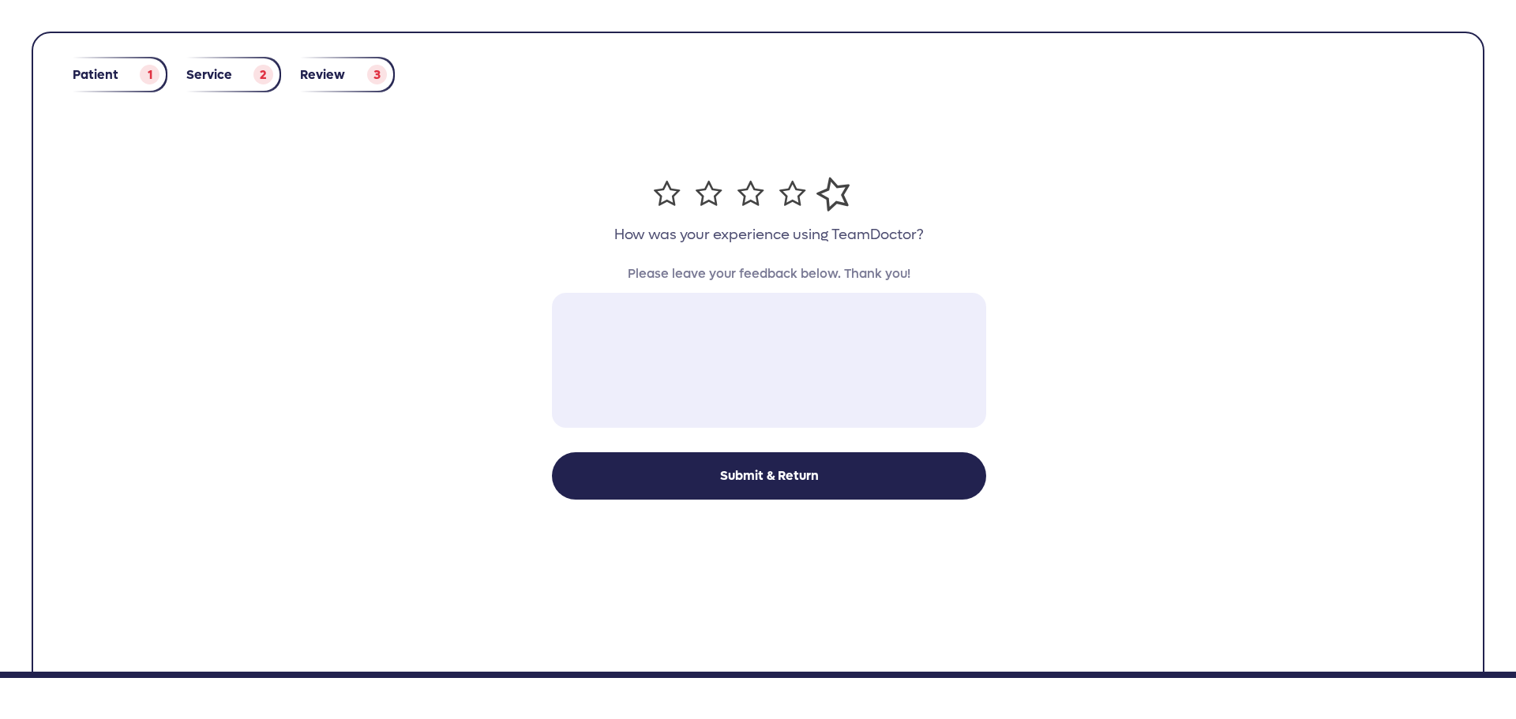
click at [840, 196] on label at bounding box center [833, 194] width 73 height 88
click at [0, 0] on input "radio" at bounding box center [0, 0] width 0 height 0
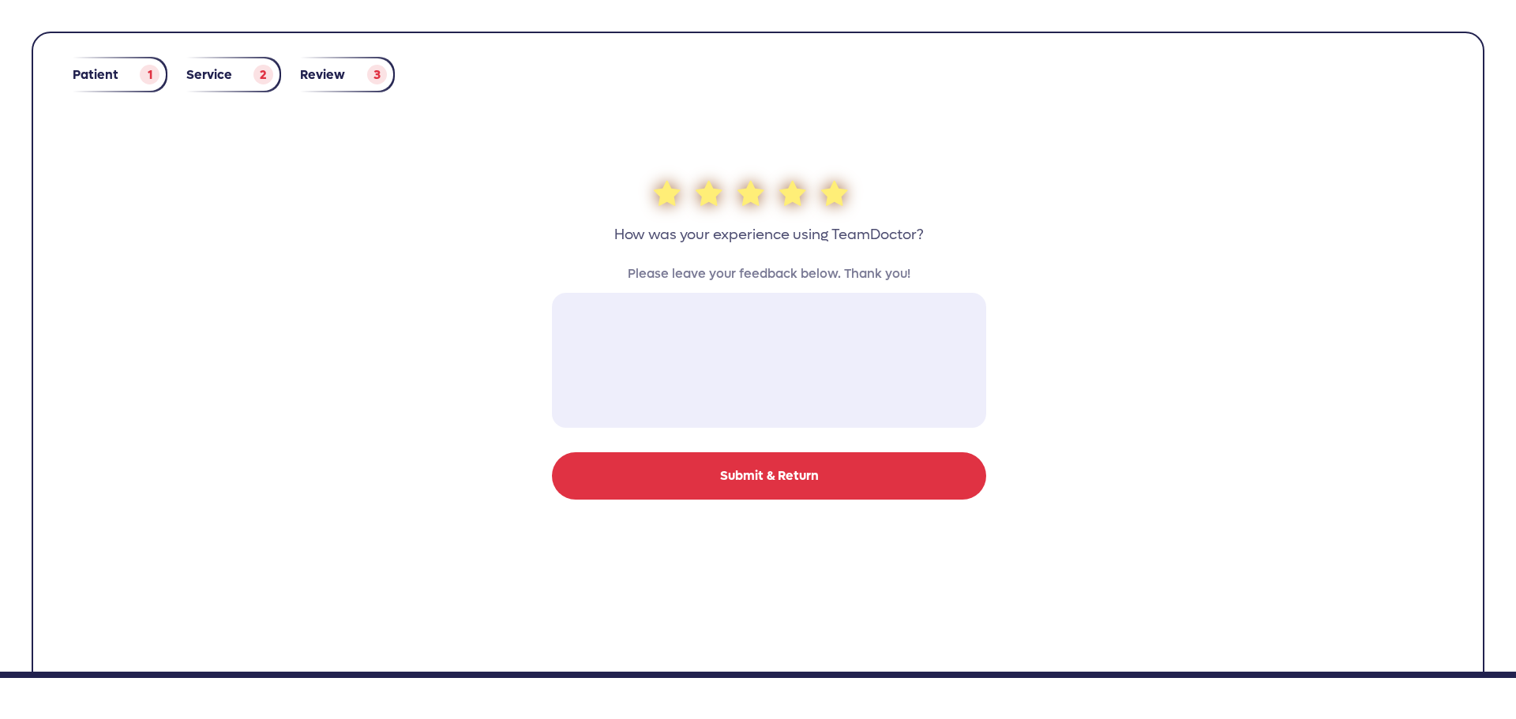
click at [803, 478] on link "Submit & Return" at bounding box center [769, 475] width 434 height 47
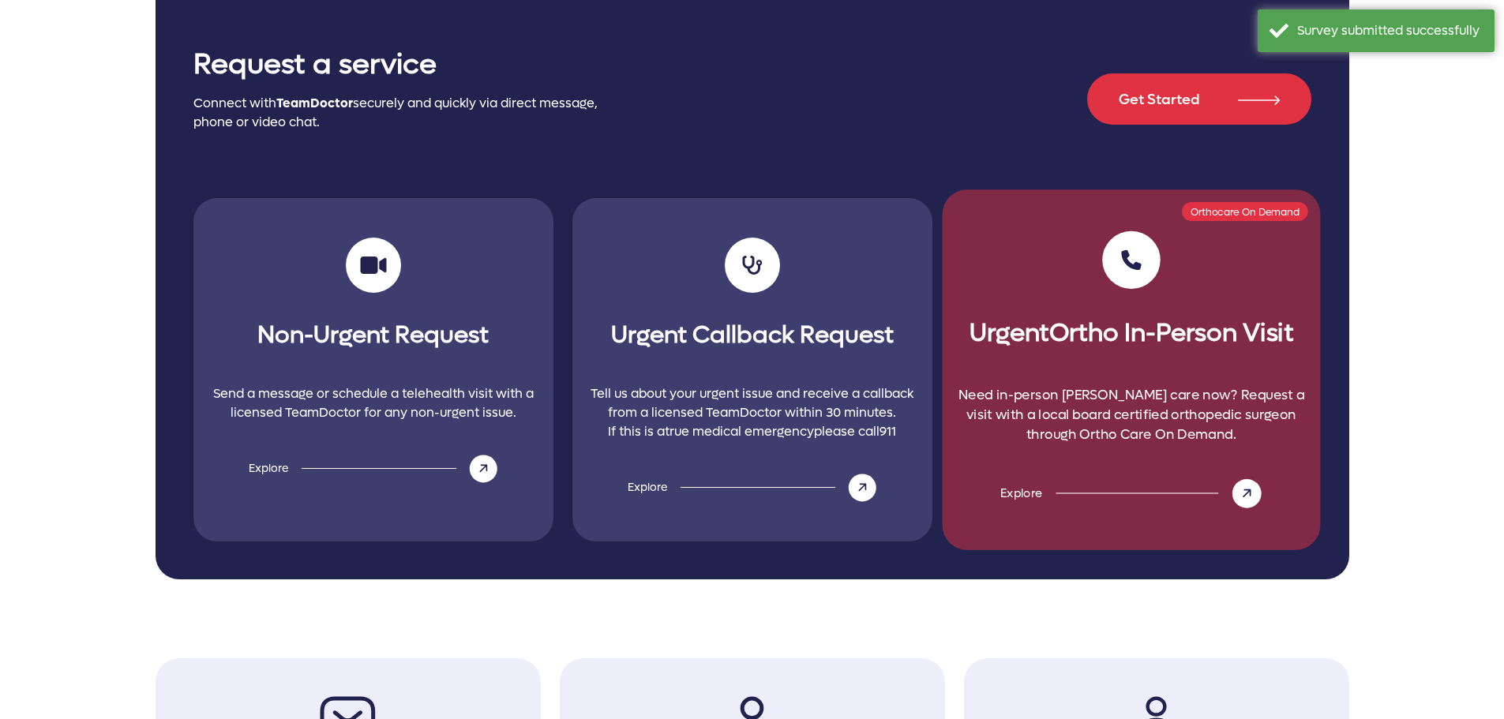
scroll to position [553, 0]
